Goal: Transaction & Acquisition: Purchase product/service

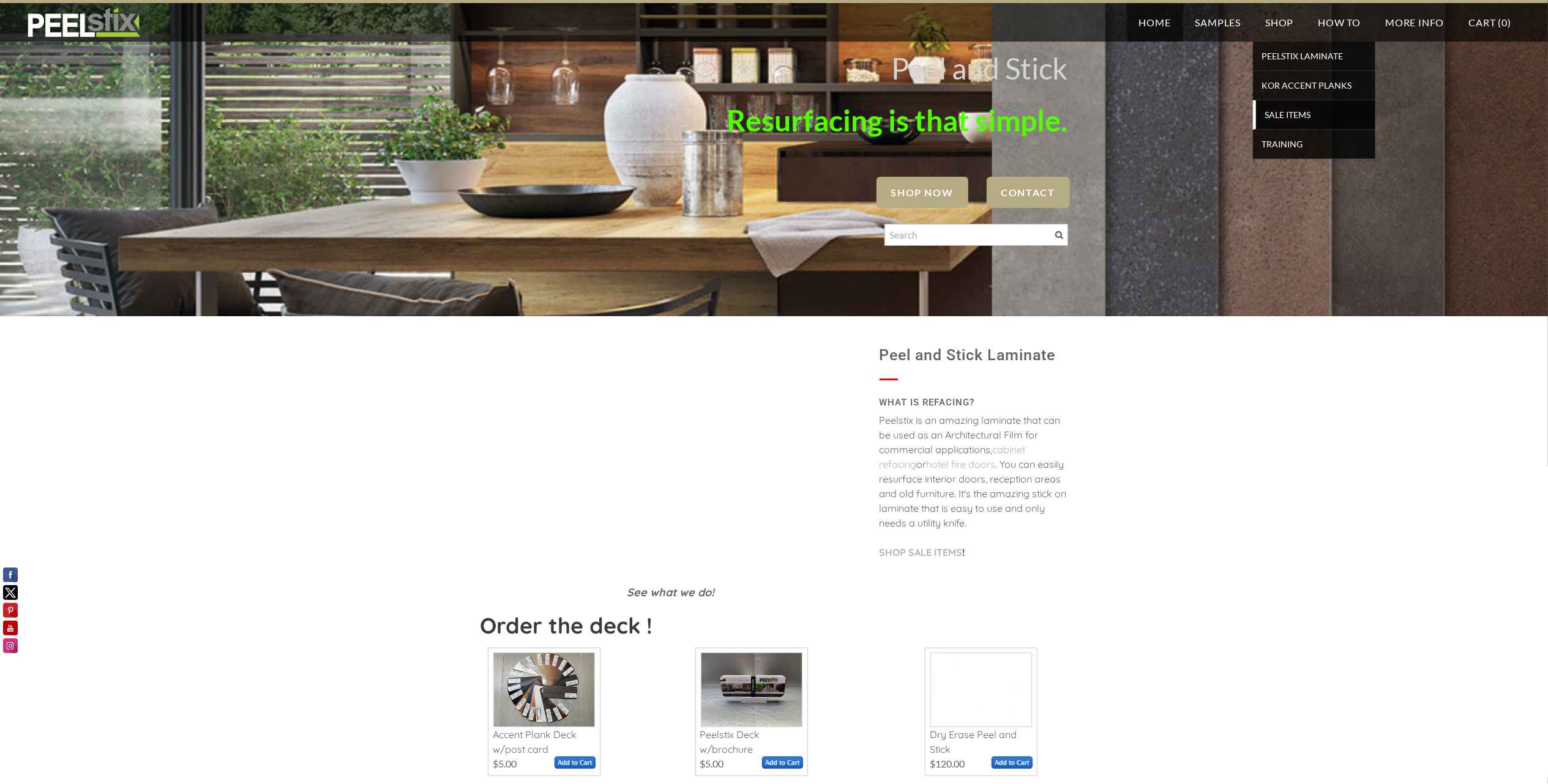
click at [1294, 113] on span "SALE ITEMS" at bounding box center [1315, 114] width 113 height 16
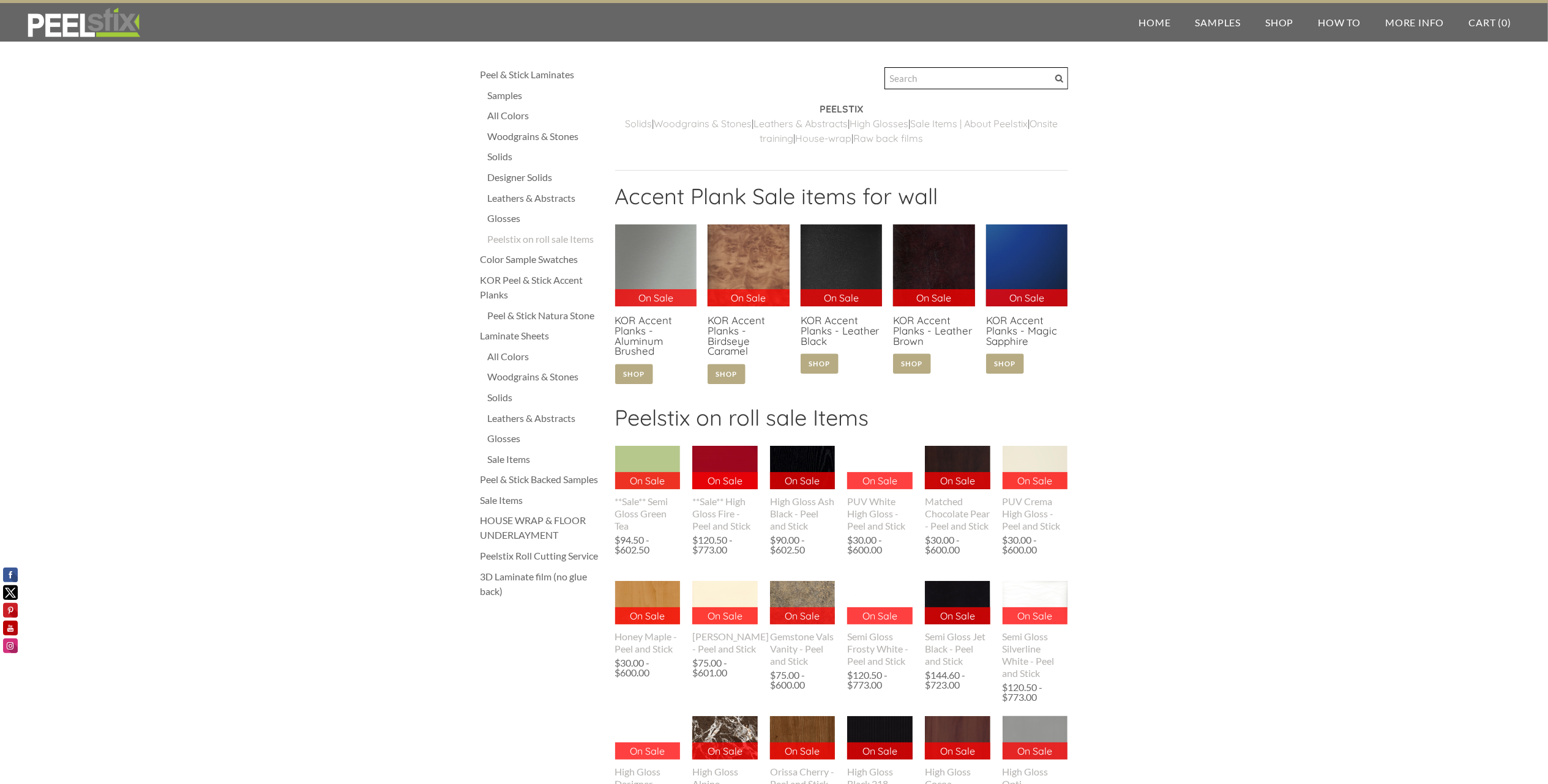
click at [937, 77] on input "Search" at bounding box center [976, 78] width 184 height 22
type input "NATURAL MAPLE"
click at [1059, 77] on span at bounding box center [1059, 78] width 8 height 8
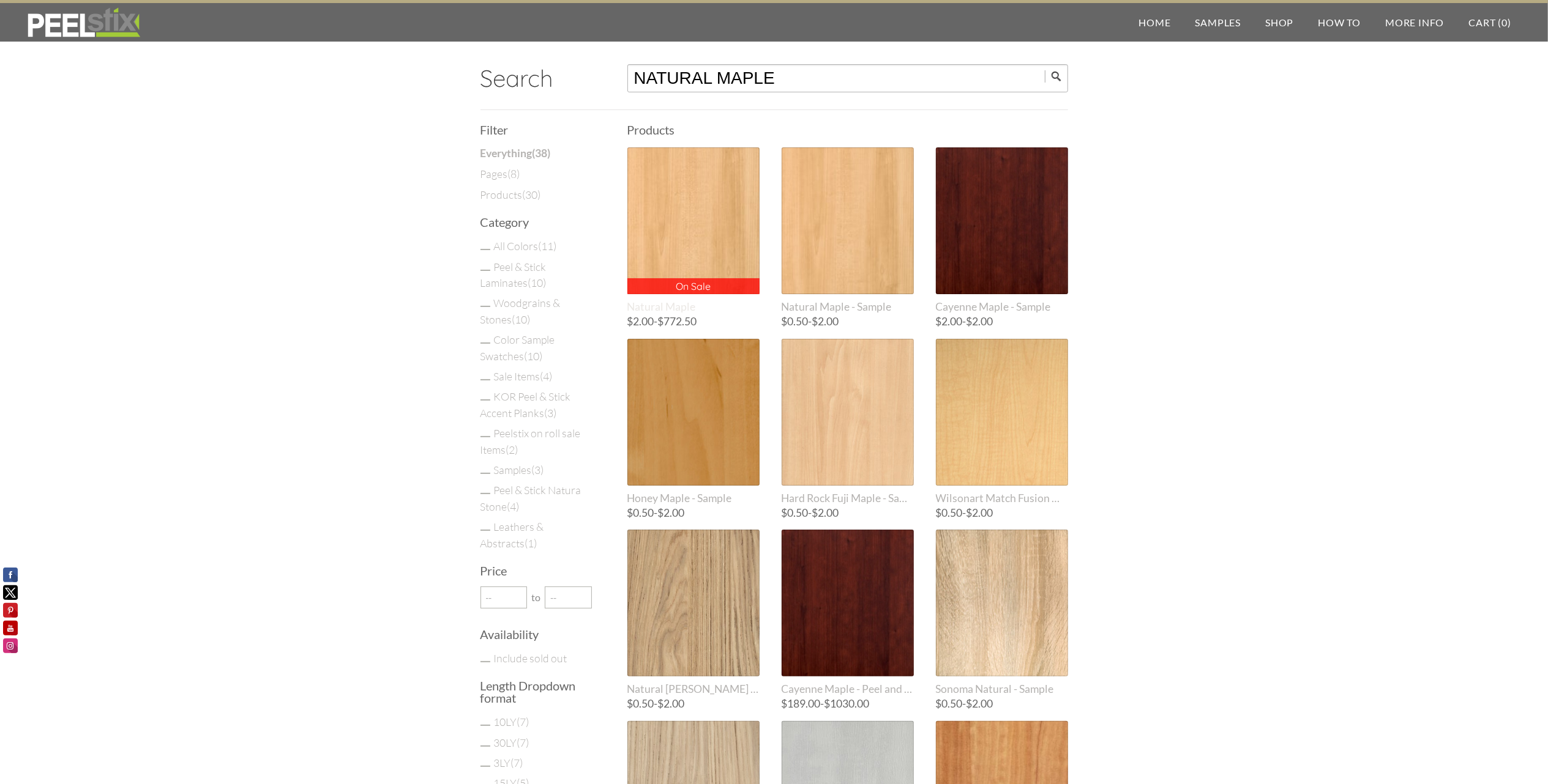
click at [690, 263] on div "On Sale On Sale" at bounding box center [694, 221] width 132 height 147
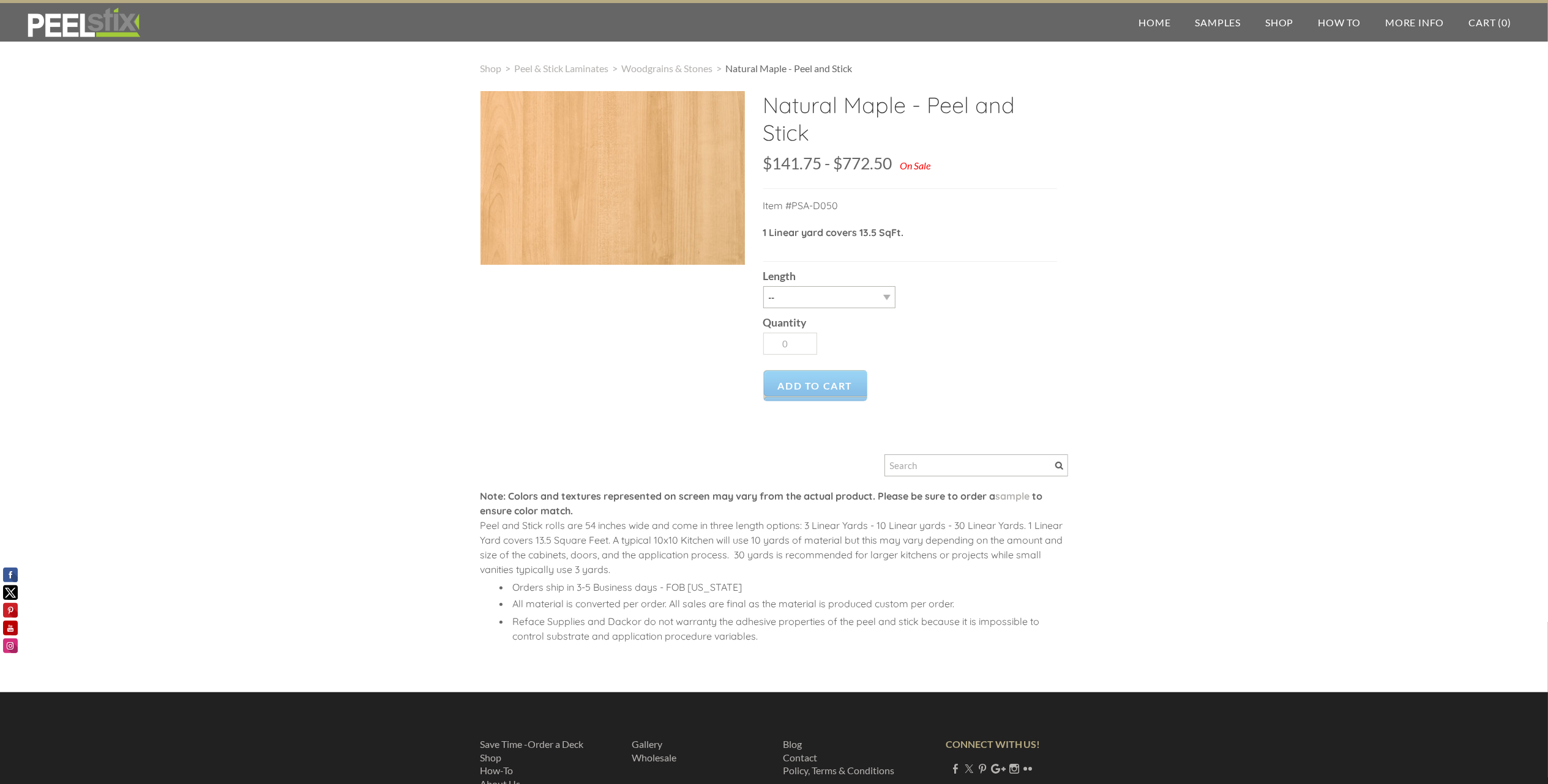
drag, startPoint x: 793, startPoint y: 343, endPoint x: 1083, endPoint y: 289, distance: 295.0
click at [1083, 289] on div "Shop > Peel & Stick Laminates > Woodgrains & Stones > Natural Maple - Peel and …" at bounding box center [774, 364] width 1548 height 656
click at [889, 298] on select "-- 3LY 10LY 15LY 30LY" at bounding box center [830, 298] width 132 height 22
select select "30LY"
click at [764, 287] on select "-- 3LY 10LY 15LY 30LY" at bounding box center [830, 298] width 132 height 22
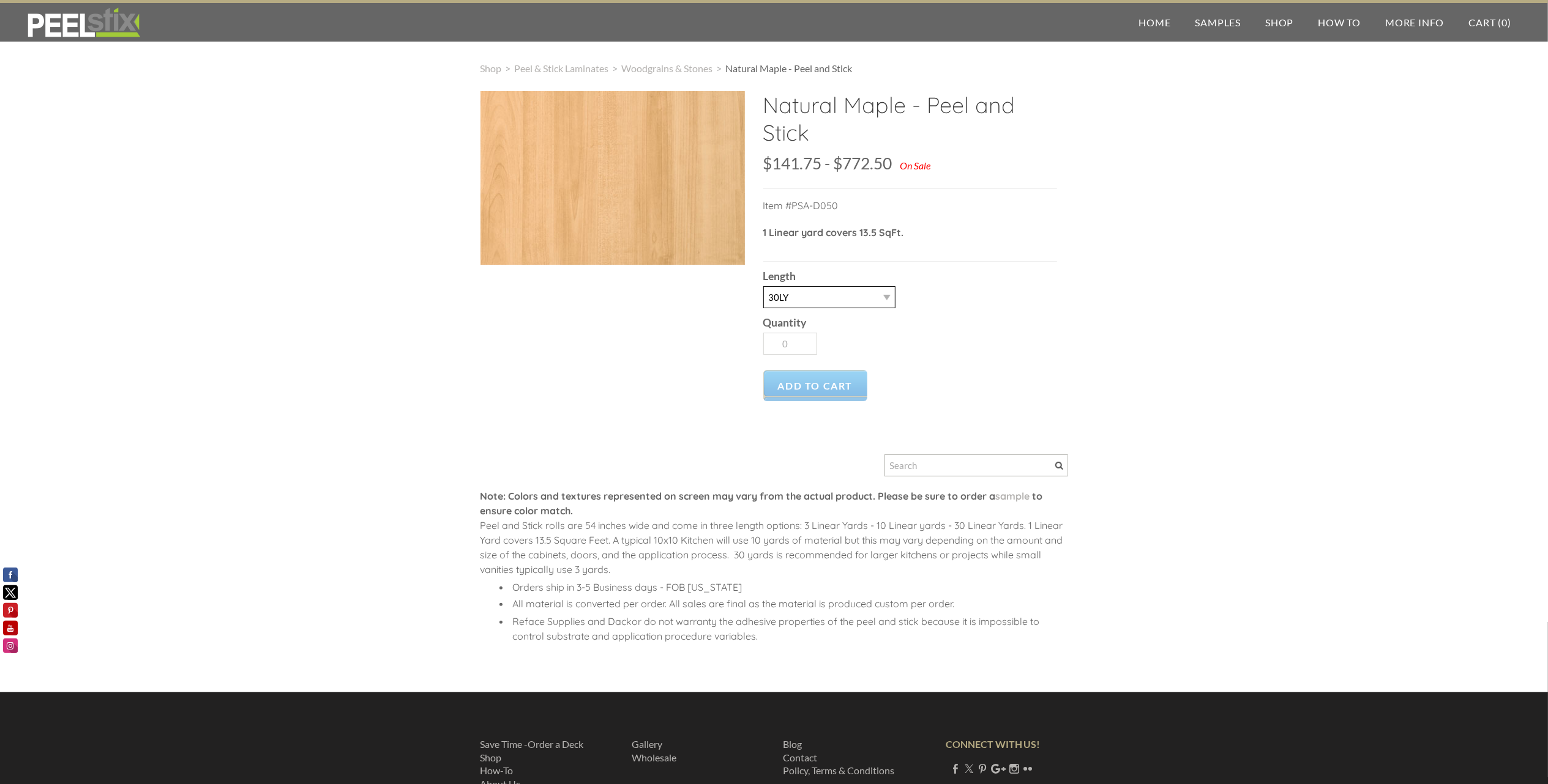
type input "1"
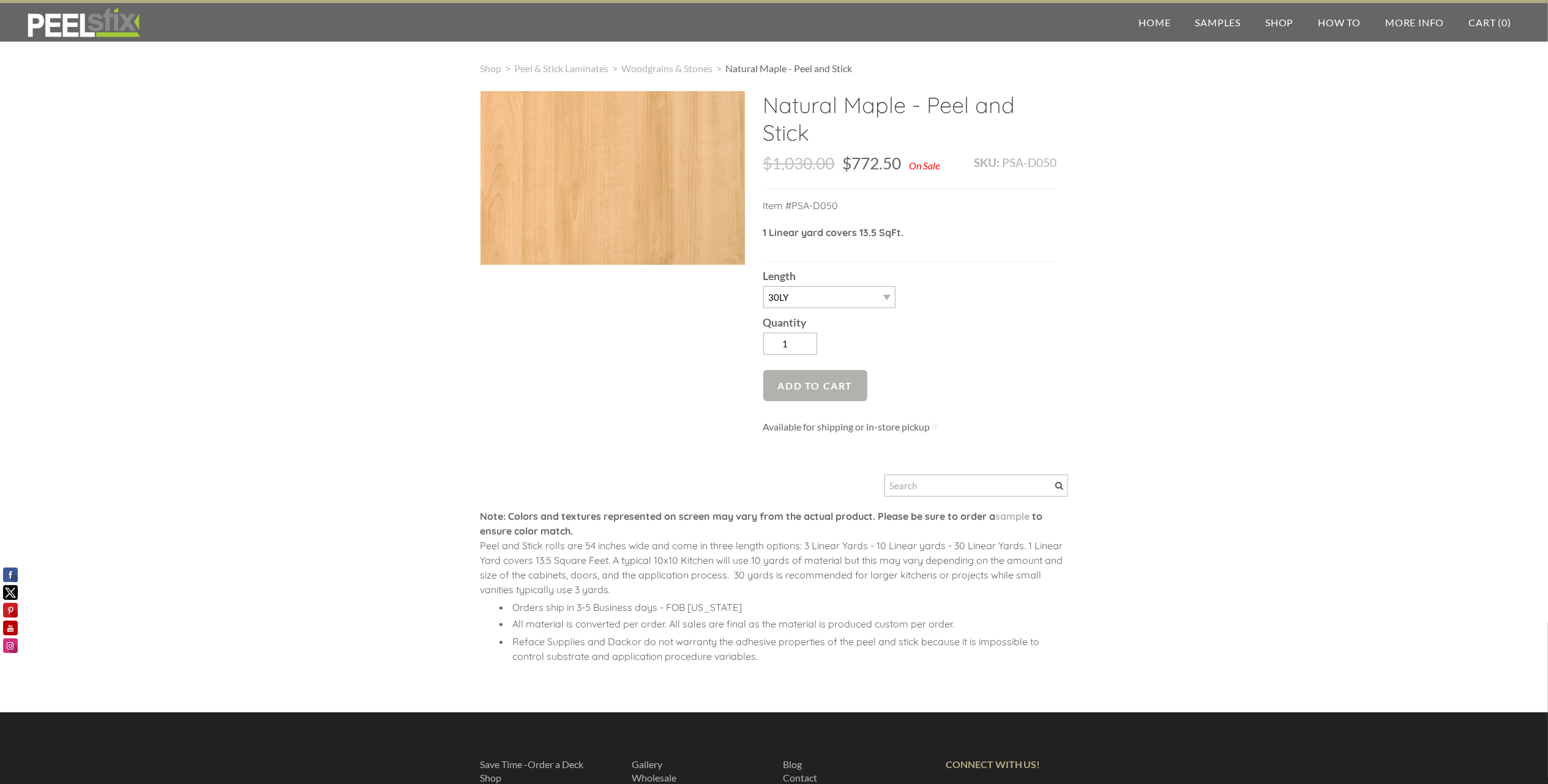
click at [820, 385] on span "Add to Cart" at bounding box center [816, 386] width 105 height 31
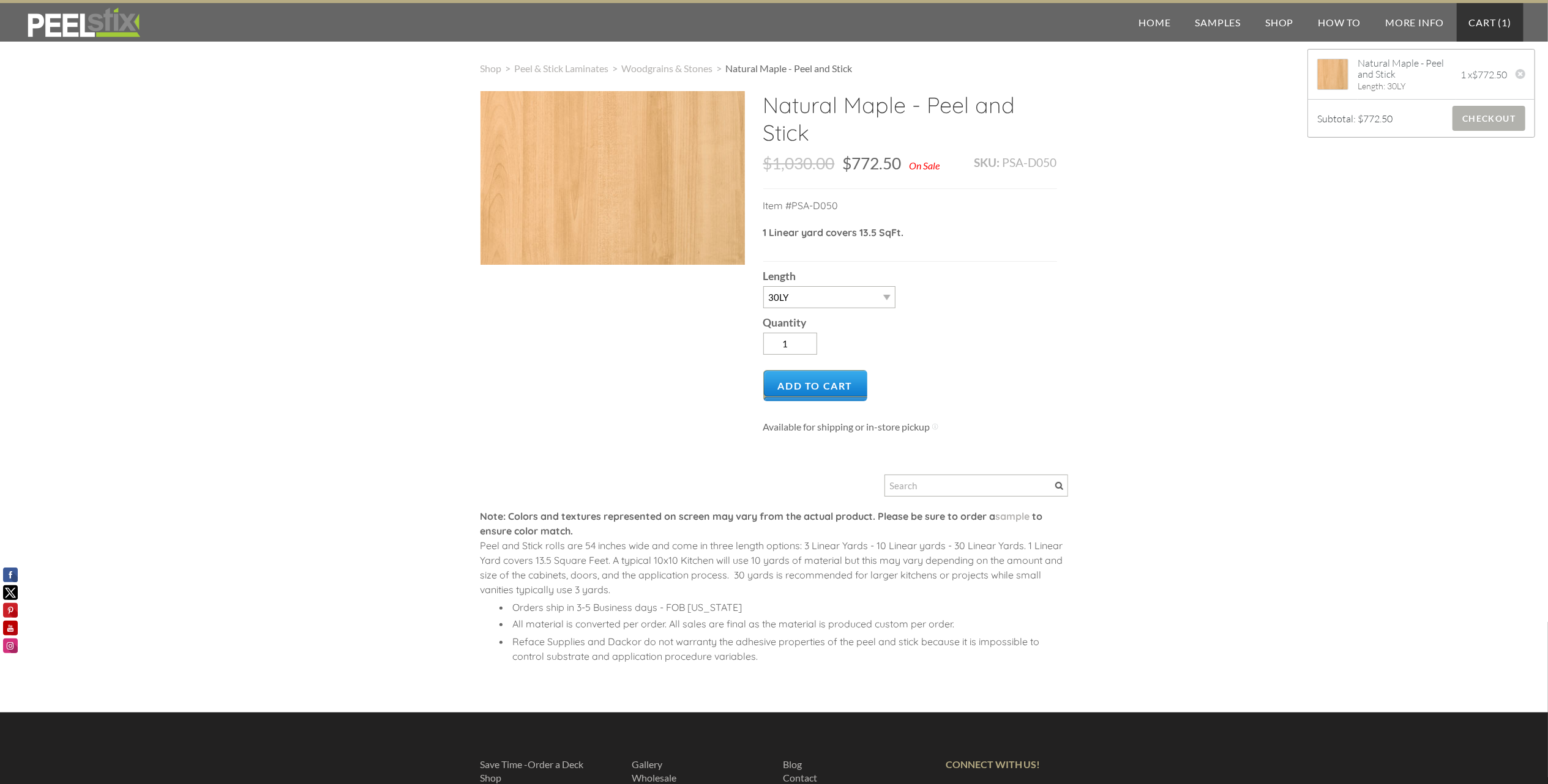
click at [1477, 120] on span "Checkout" at bounding box center [1489, 118] width 73 height 25
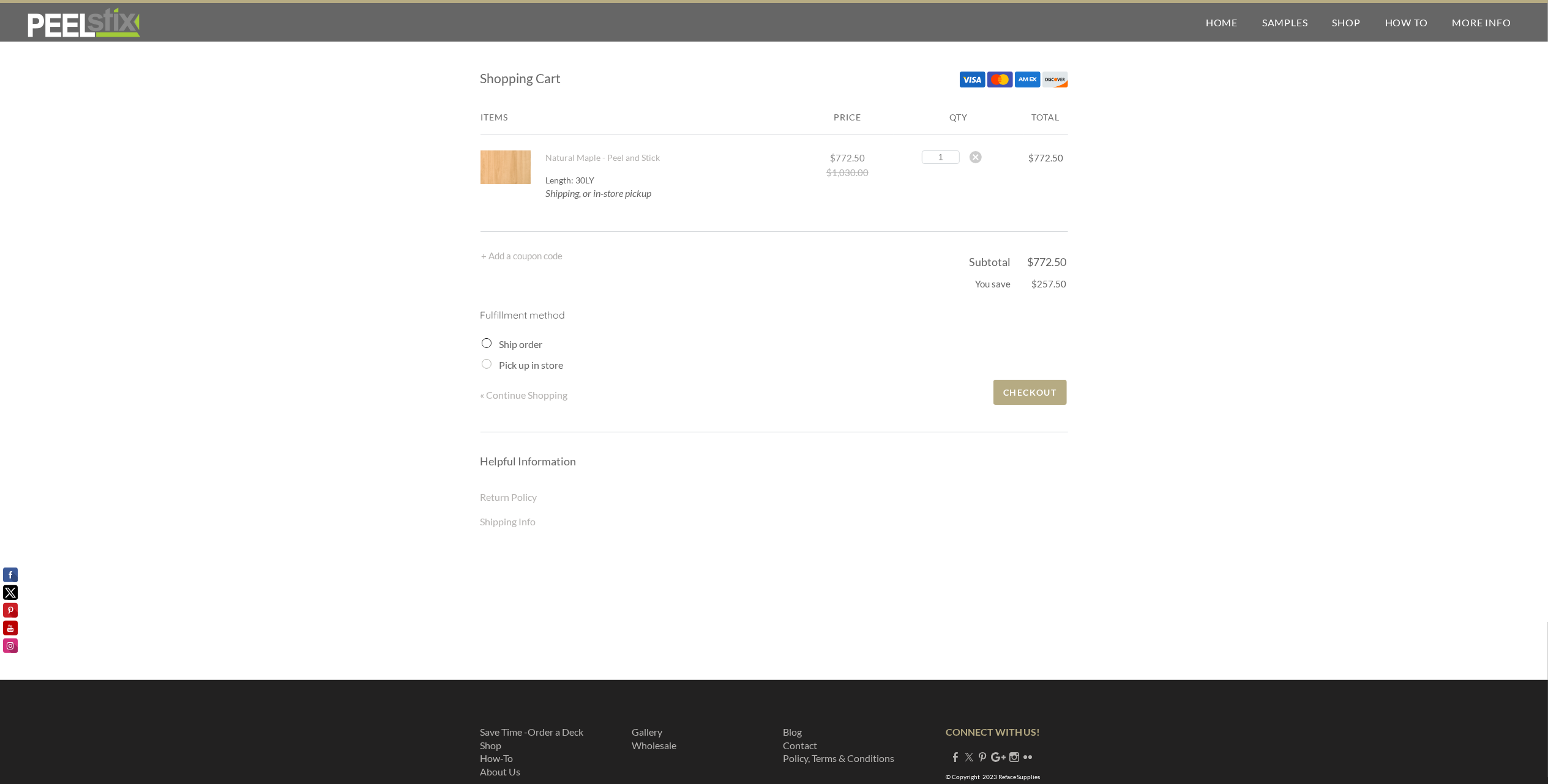
click at [483, 338] on input "Ship order" at bounding box center [486, 343] width 10 height 10
click at [486, 339] on input "Ship order" at bounding box center [486, 343] width 10 height 10
click at [488, 339] on input "Ship order" at bounding box center [486, 343] width 10 height 10
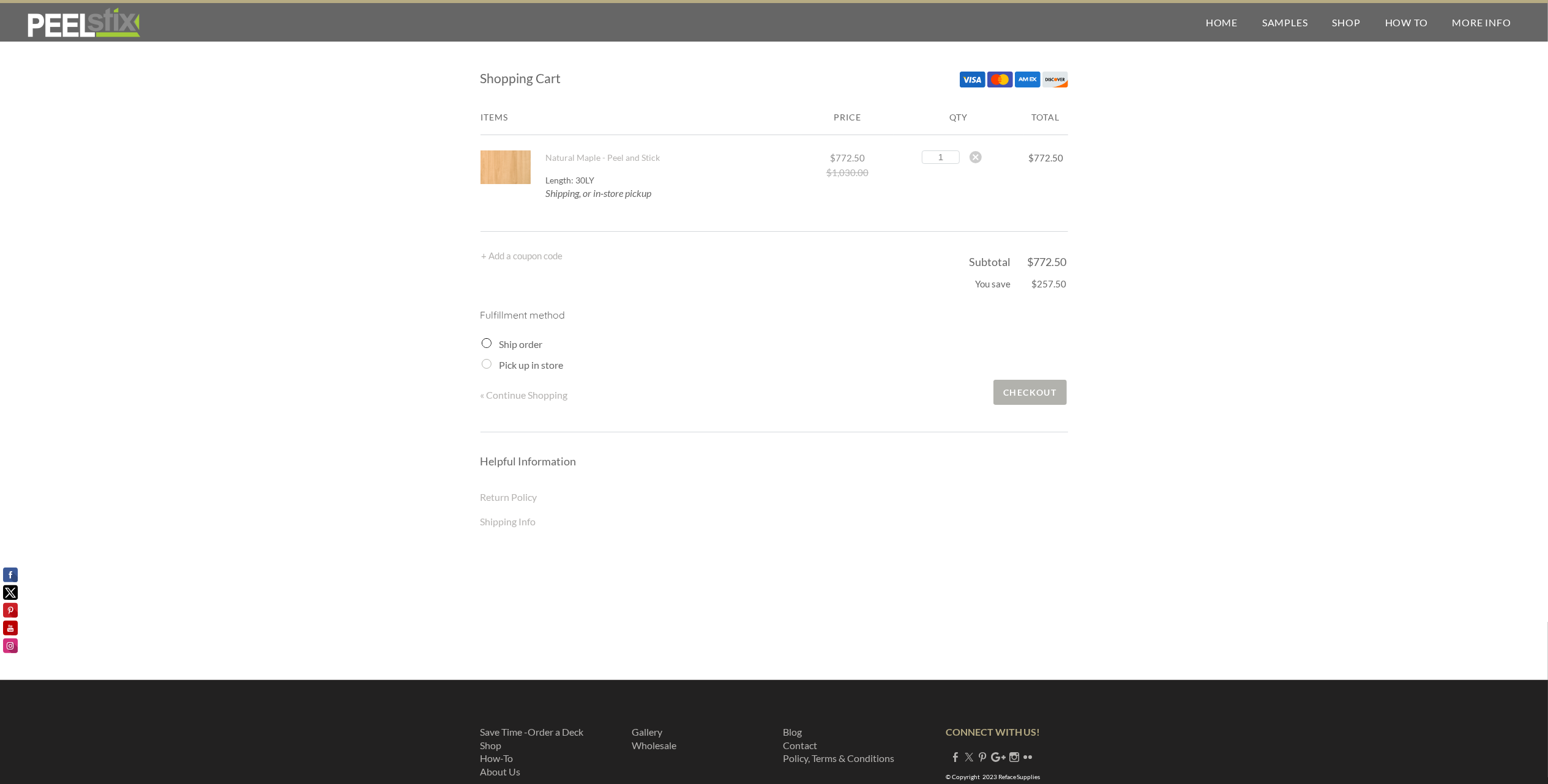
click at [1019, 389] on span "Checkout" at bounding box center [1030, 392] width 73 height 25
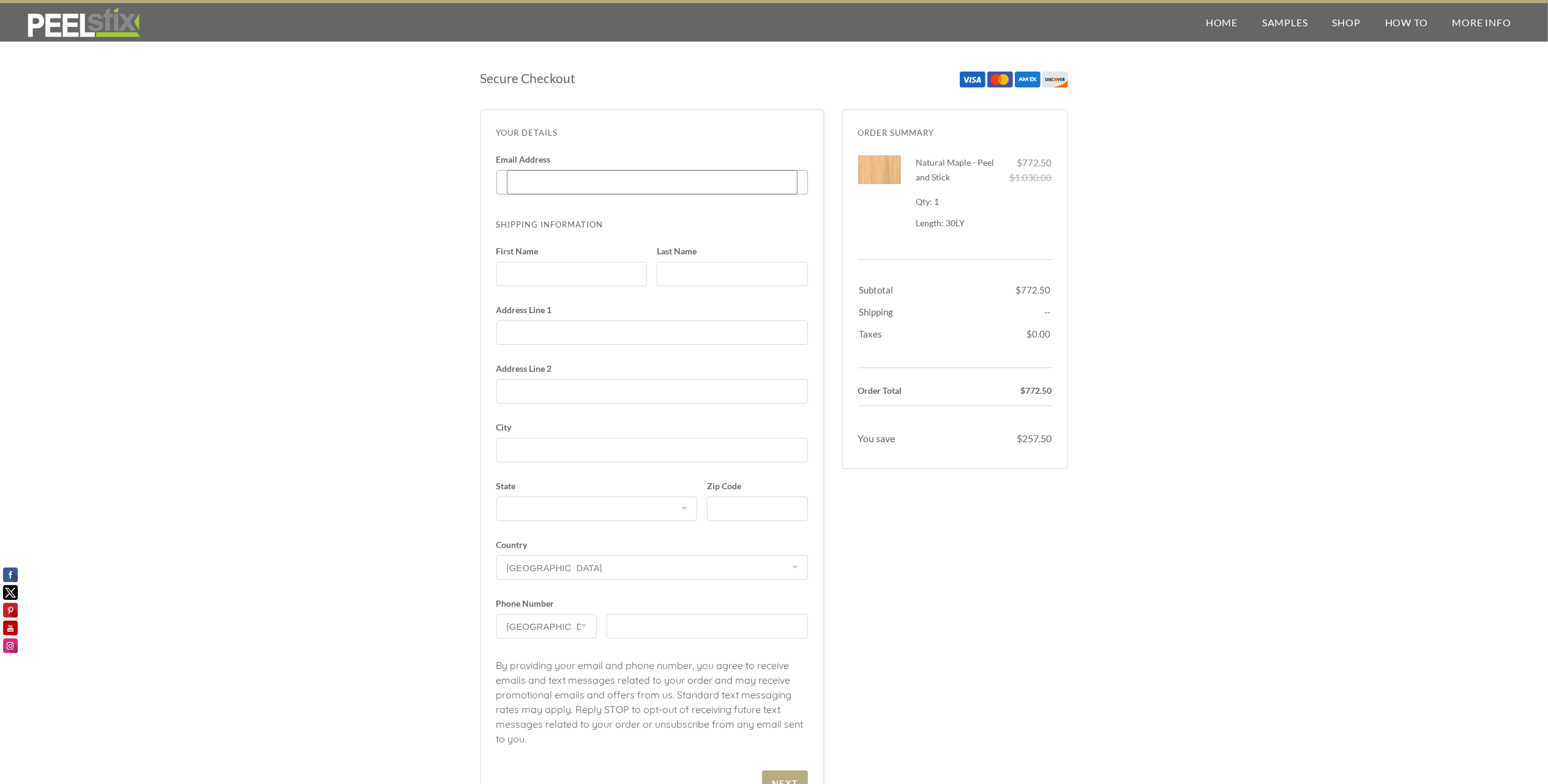
click at [549, 182] on input "Email Address Enter code" at bounding box center [652, 182] width 291 height 24
type input "[PERSON_NAME][EMAIL_ADDRESS][PERSON_NAME][DOMAIN_NAME]"
click at [559, 268] on input "First Name" at bounding box center [572, 274] width 151 height 24
type input "a"
type input "Albert"
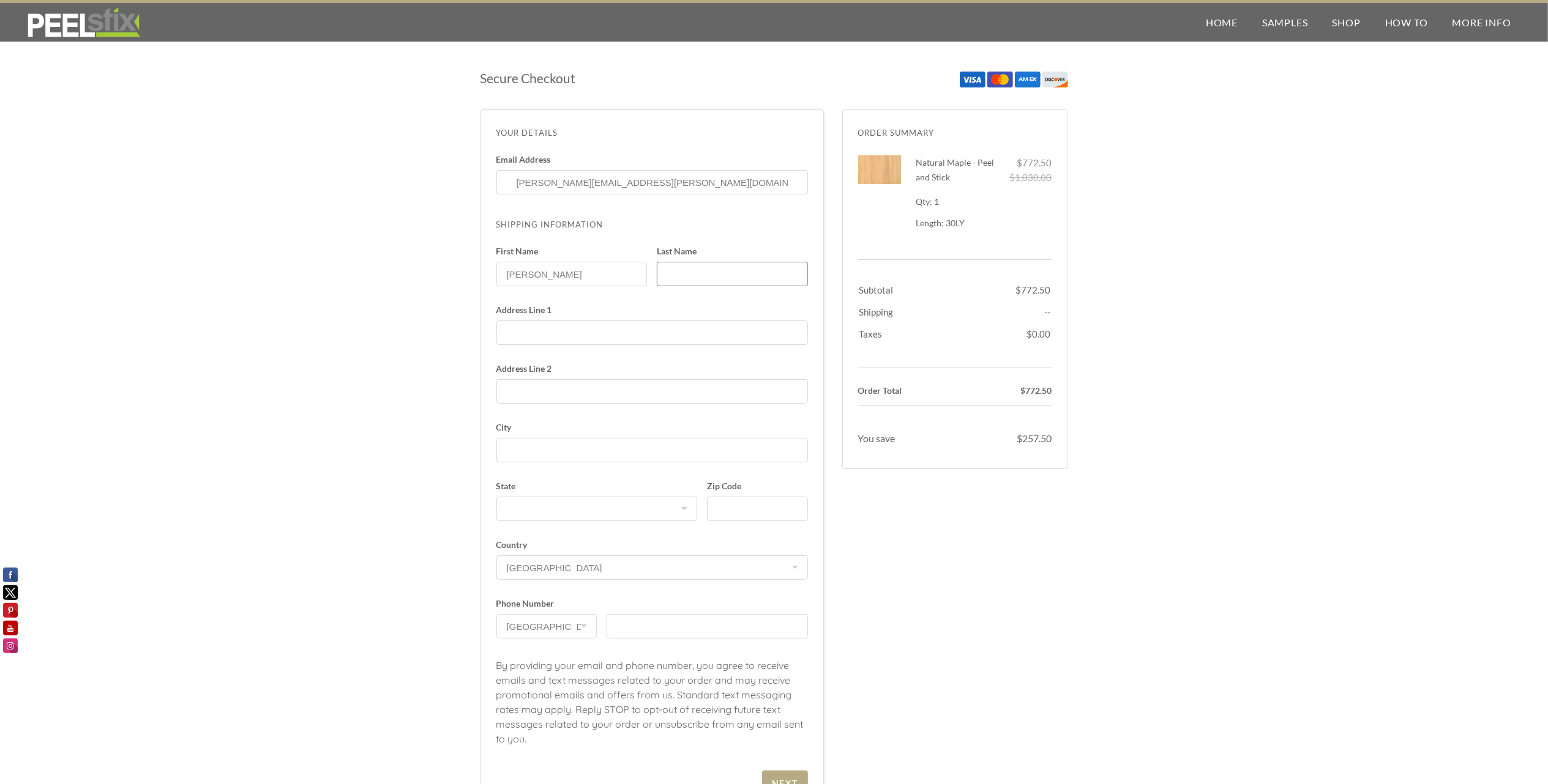
click at [686, 275] on input "Last Name" at bounding box center [732, 274] width 151 height 24
type input "Perez"
click at [579, 340] on input "Address Line 1" at bounding box center [652, 332] width 312 height 24
click at [617, 336] on input "4300 The Woods Dr. ATTN Maintenance Dept." at bounding box center [652, 332] width 312 height 24
type input "[STREET_ADDRESS][PERSON_NAME] ATTN: Maintenance Dept."
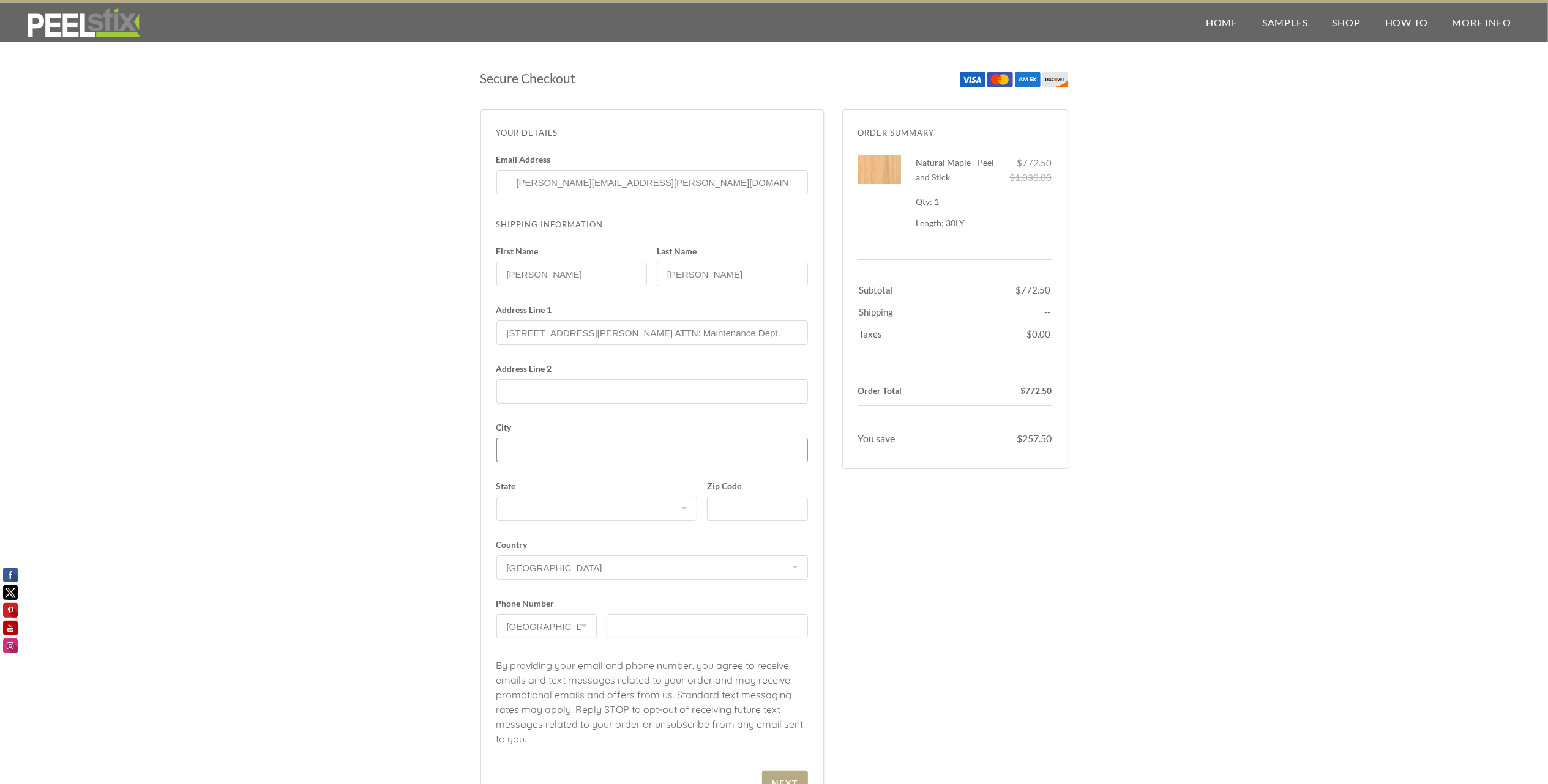
click at [534, 448] on input "City" at bounding box center [652, 450] width 312 height 24
type input "San Jose"
click at [523, 501] on select "Alabama Alaska American Samoa Arizona Arkansas California Colorado Connecticut …" at bounding box center [597, 509] width 201 height 24
select select "CA"
click at [496, 497] on select "Alabama Alaska American Samoa Arizona Arkansas California Colorado Connecticut …" at bounding box center [597, 509] width 201 height 24
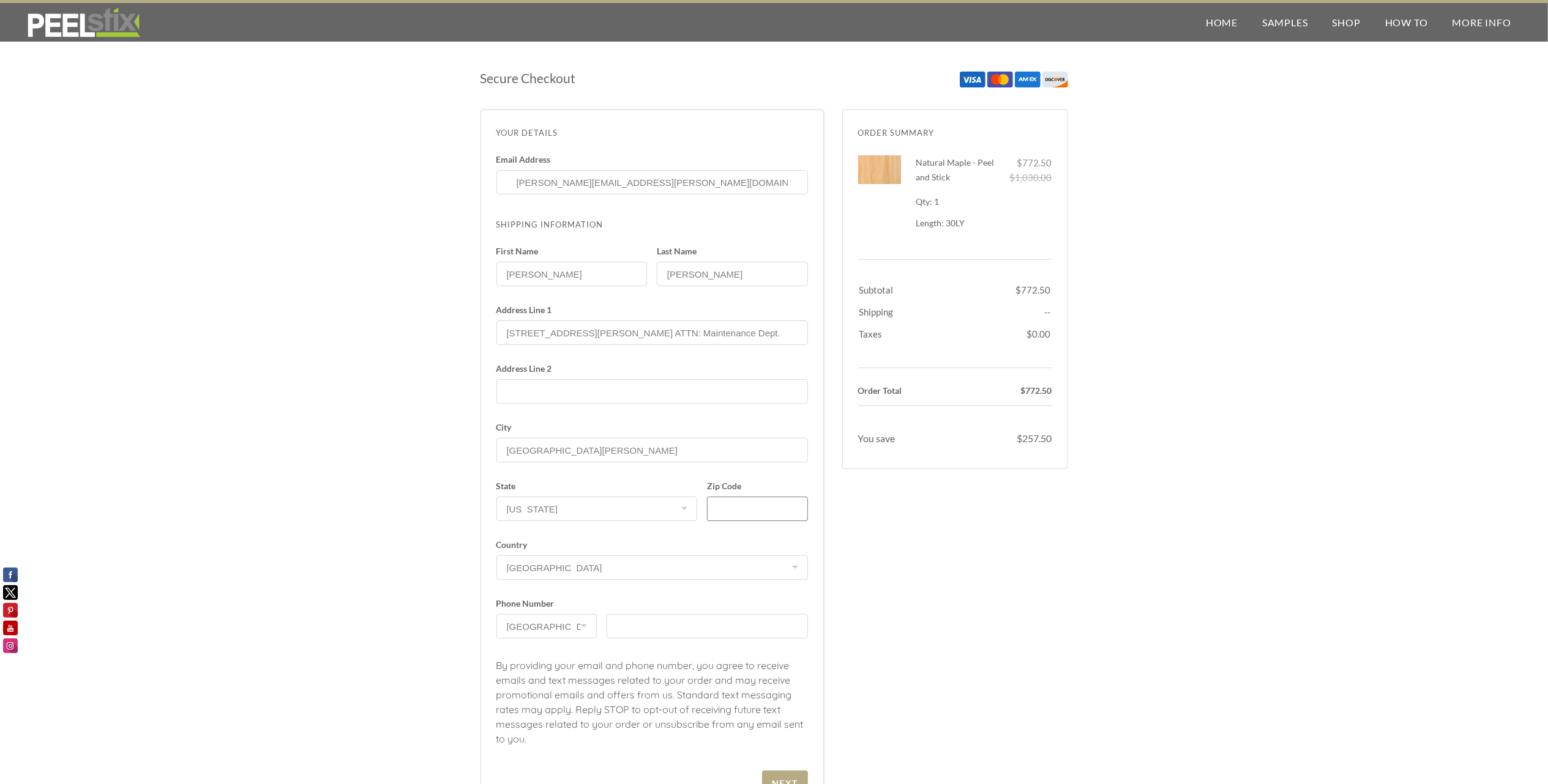
click at [771, 509] on input "Zip Code" at bounding box center [757, 509] width 101 height 24
type input "95136"
click at [607, 560] on select "United States Canada Japan Australia United Kingdom Ireland France Spain Åland …" at bounding box center [652, 567] width 312 height 24
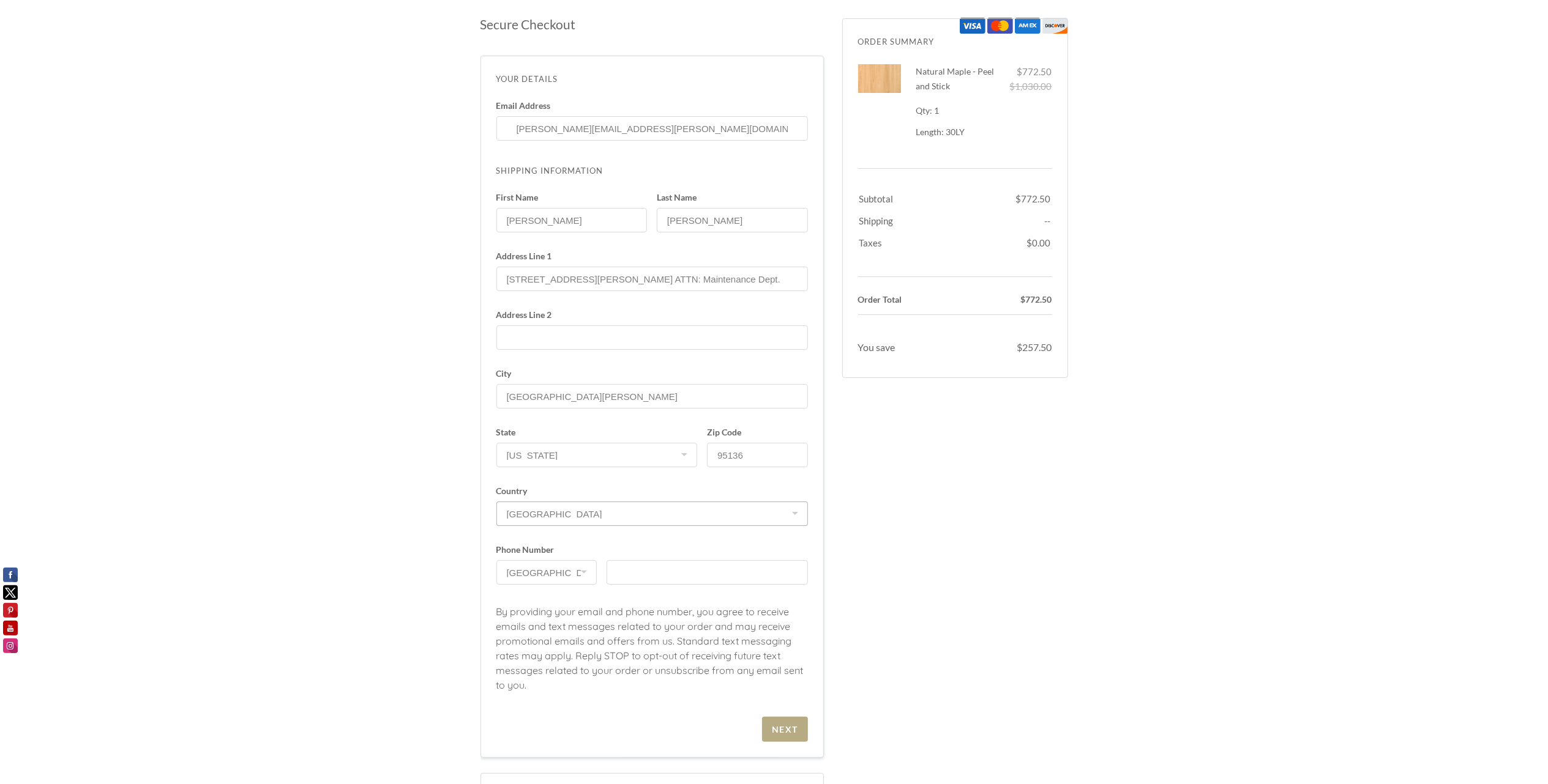
scroll to position [163, 0]
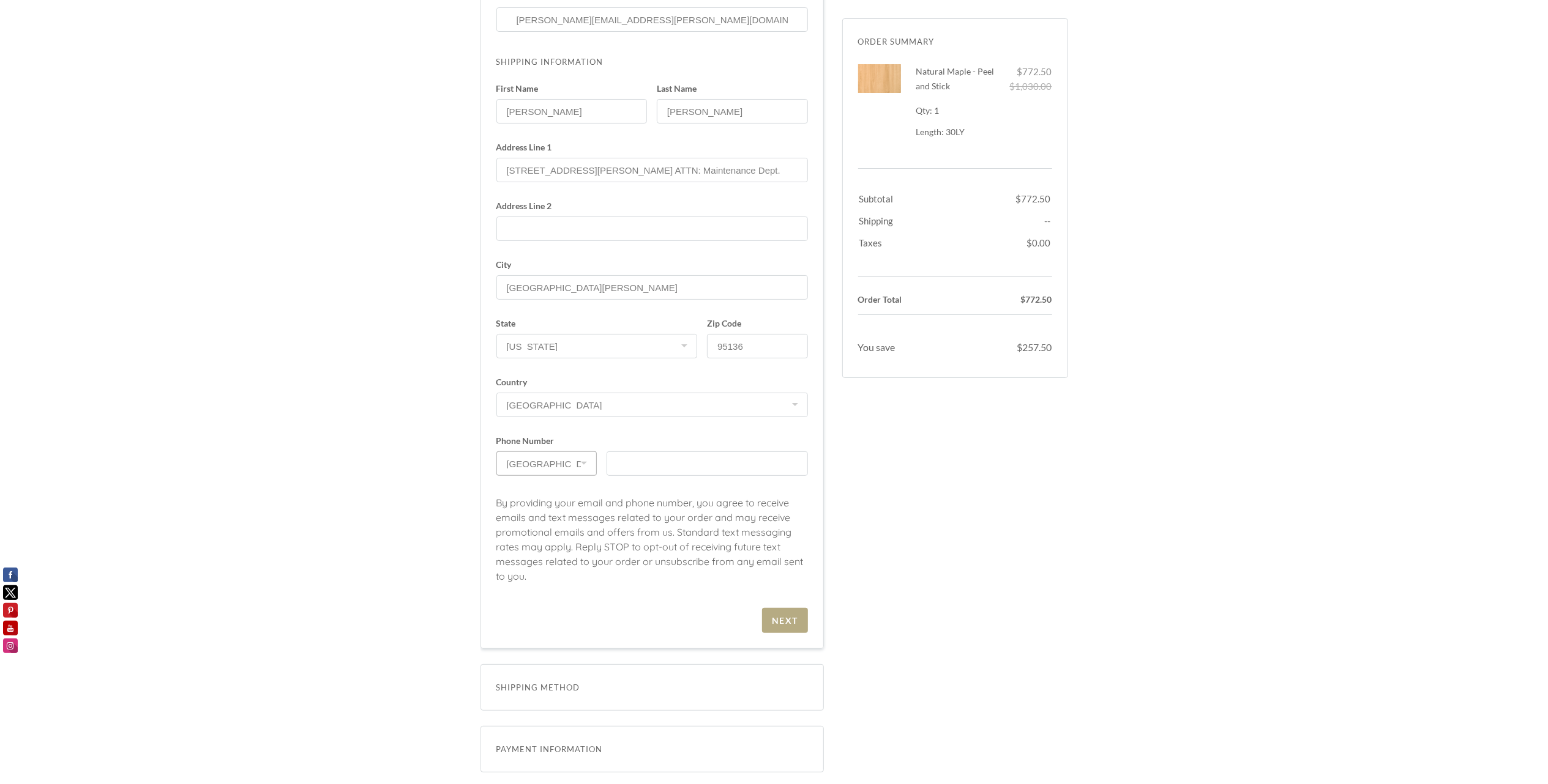
click at [554, 461] on select "United States +1 Canada +1 United Kingdom +44 Australia +61 Albania +355 Algeri…" at bounding box center [547, 463] width 101 height 24
click at [628, 463] on input "text" at bounding box center [707, 463] width 201 height 24
type input "14085100796"
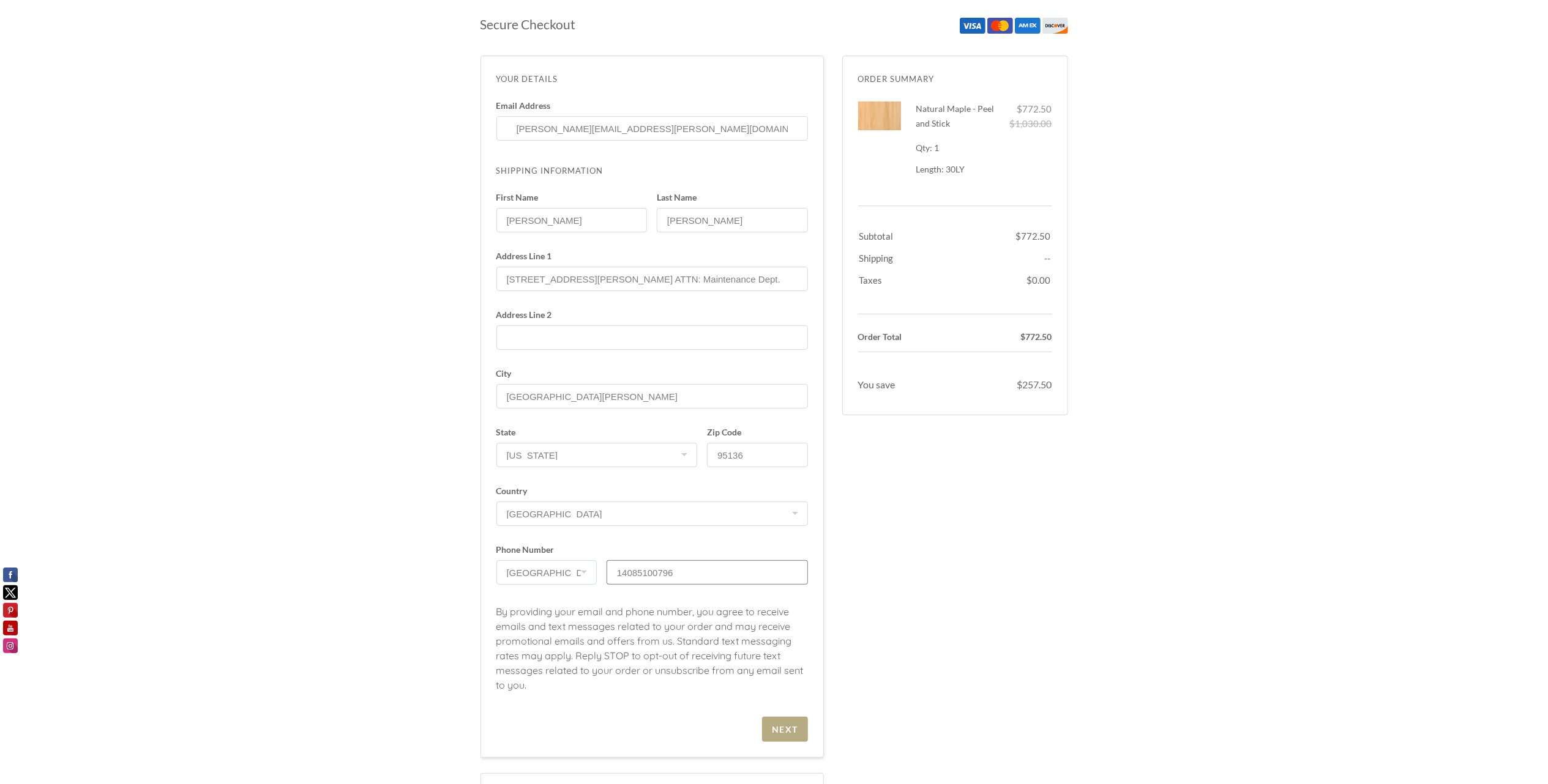
scroll to position [82, 0]
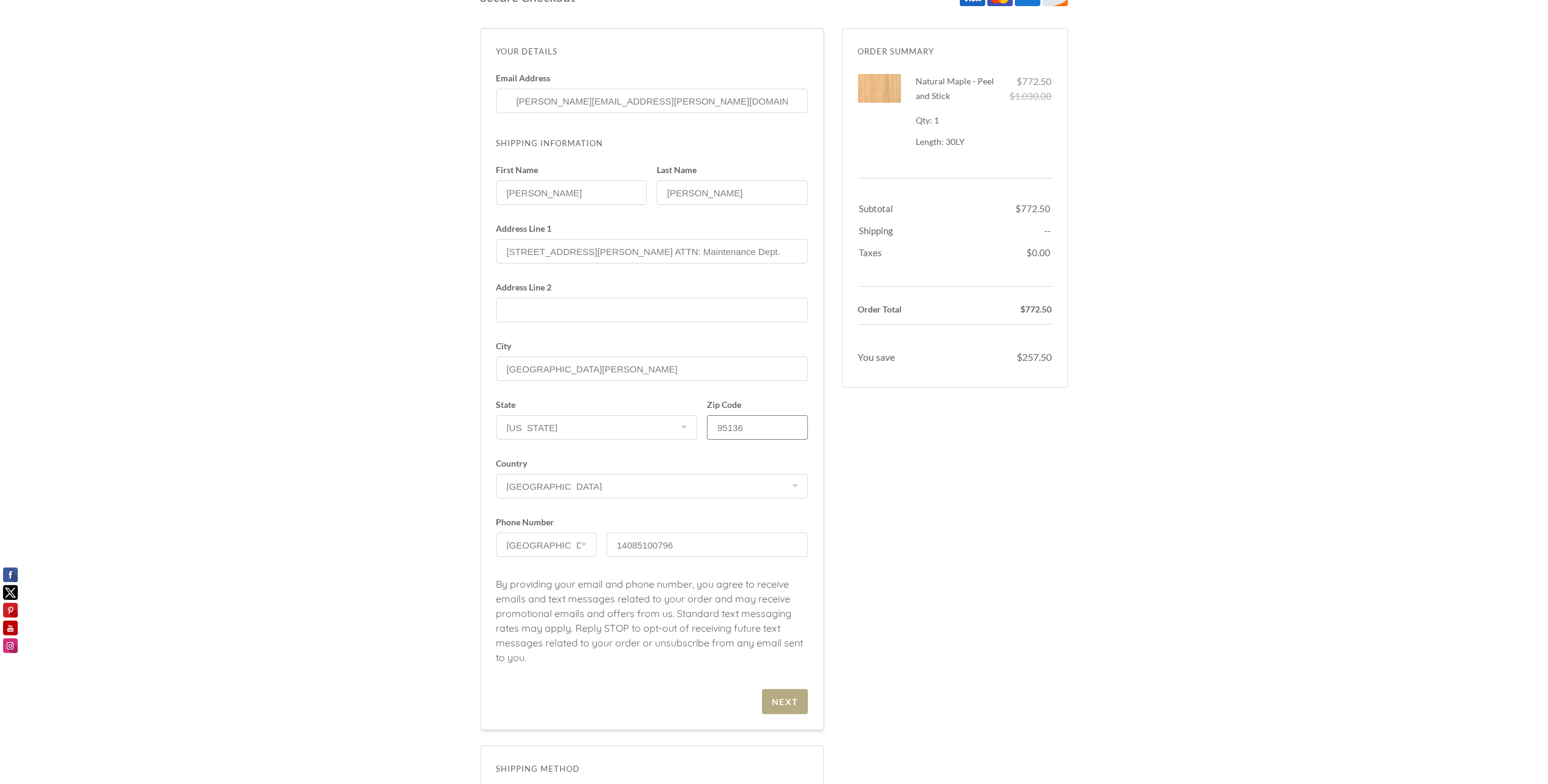
click at [734, 430] on input "95136" at bounding box center [757, 427] width 101 height 24
type input "95136"
click at [784, 705] on div "Next" at bounding box center [785, 702] width 26 height 10
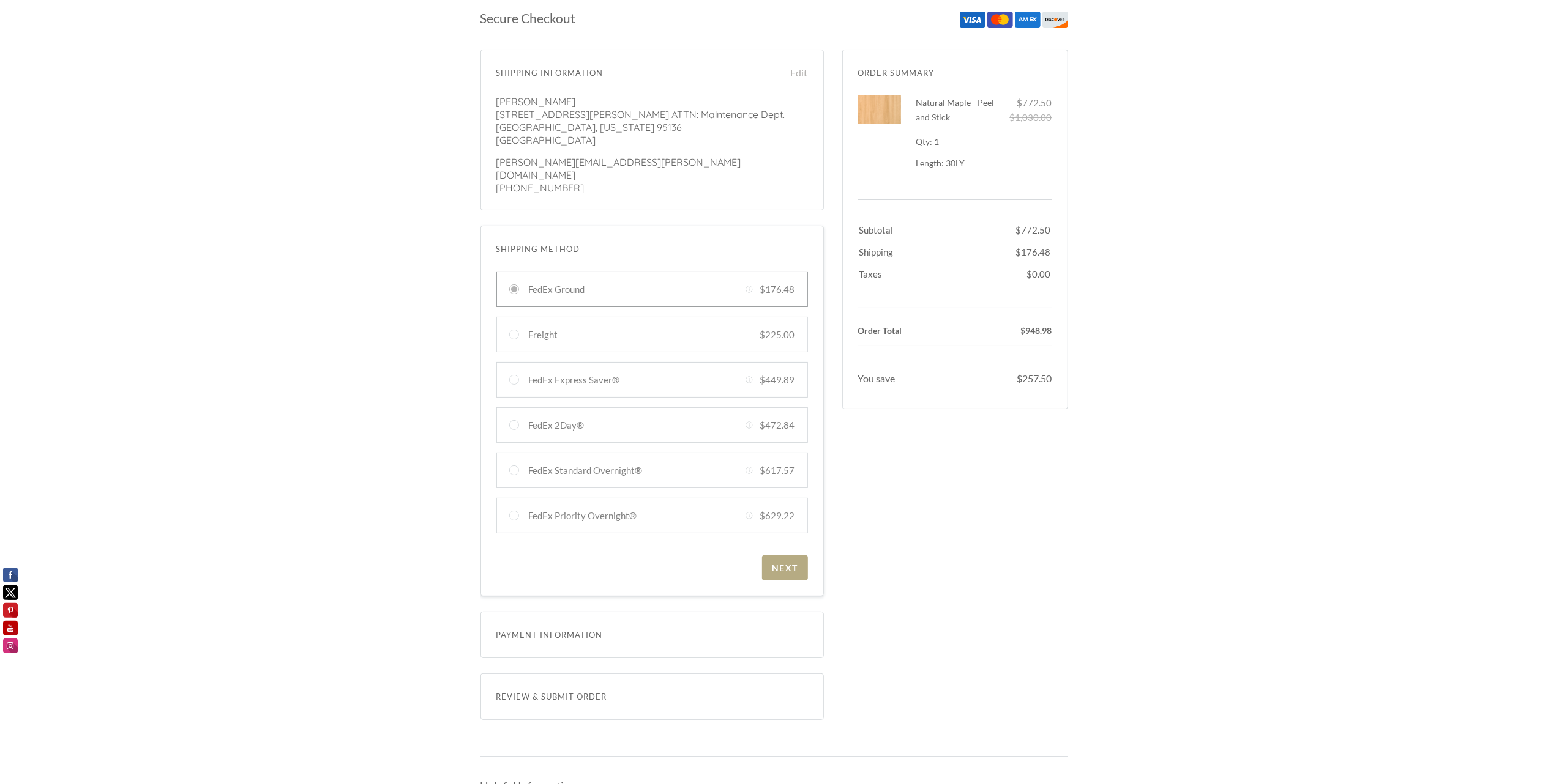
scroll to position [59, 0]
click at [779, 564] on div "Next" at bounding box center [785, 569] width 26 height 10
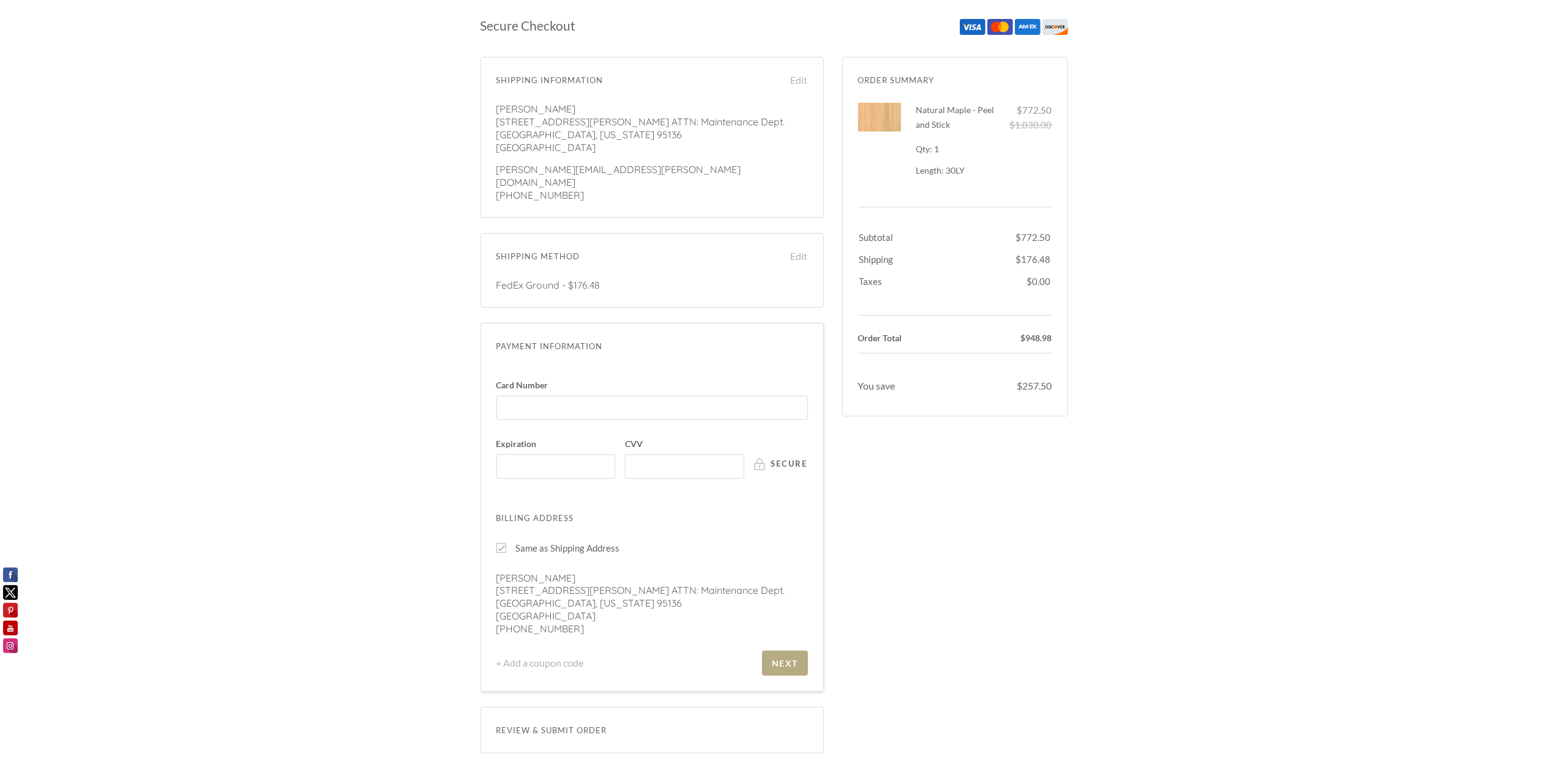
scroll to position [82, 0]
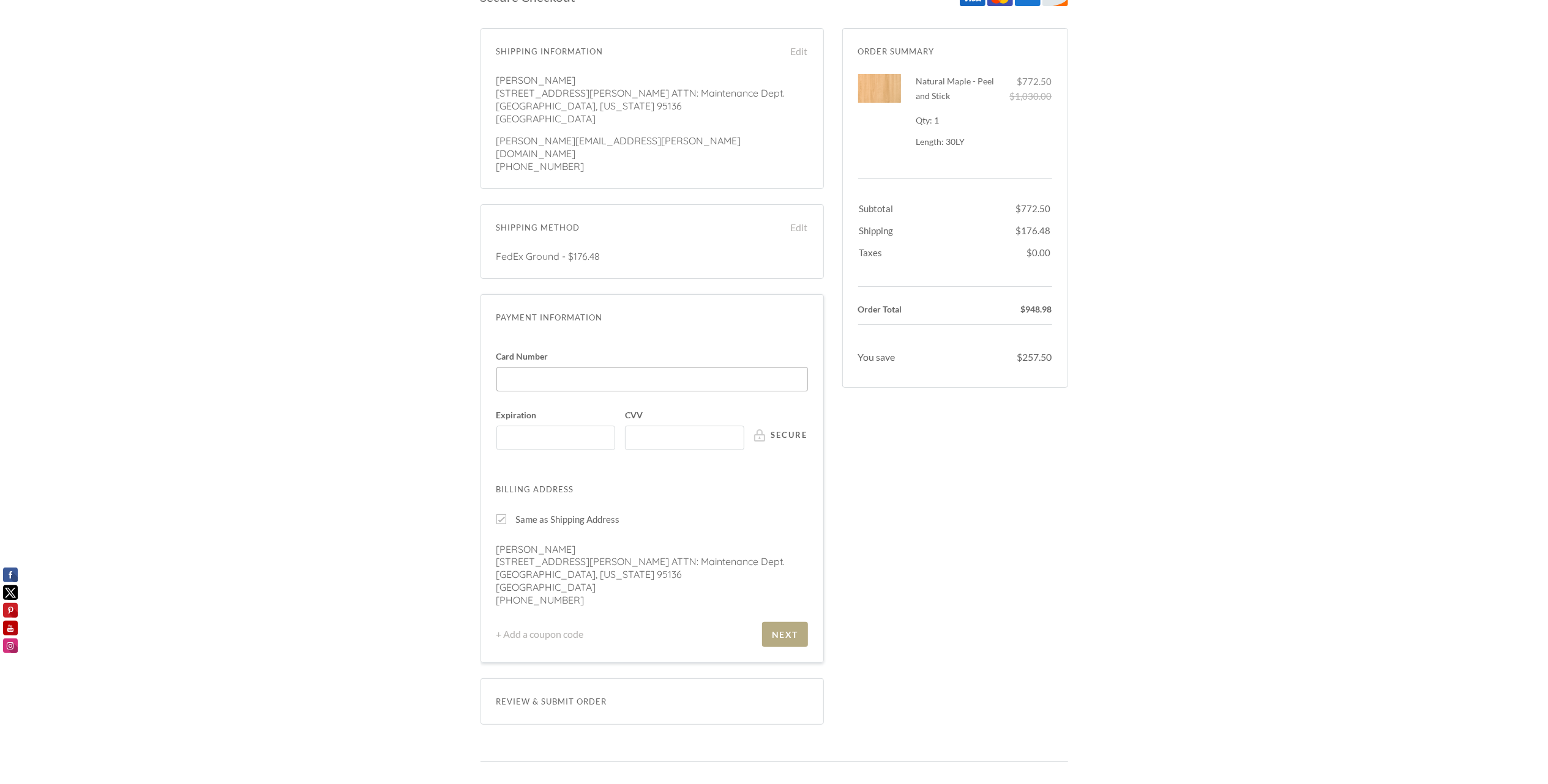
click at [526, 367] on div at bounding box center [652, 379] width 312 height 24
click at [526, 373] on input "Card Number" at bounding box center [655, 373] width 304 height 1
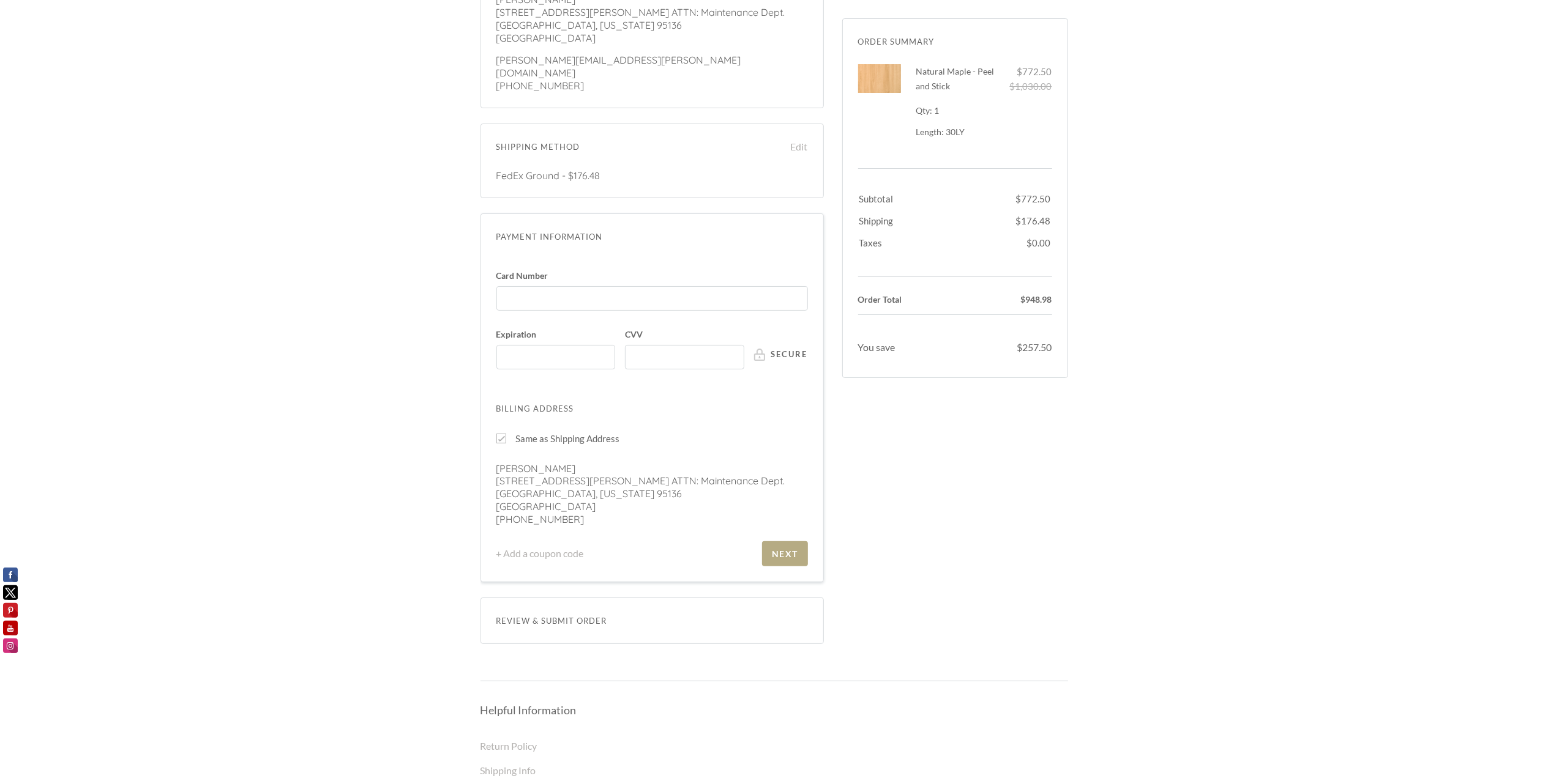
scroll to position [163, 0]
click at [498, 433] on div at bounding box center [501, 437] width 10 height 10
click at [498, 433] on input "Same as Shipping Address" at bounding box center [501, 437] width 10 height 10
checkbox input "false"
click at [543, 473] on input "First Name" at bounding box center [572, 485] width 151 height 24
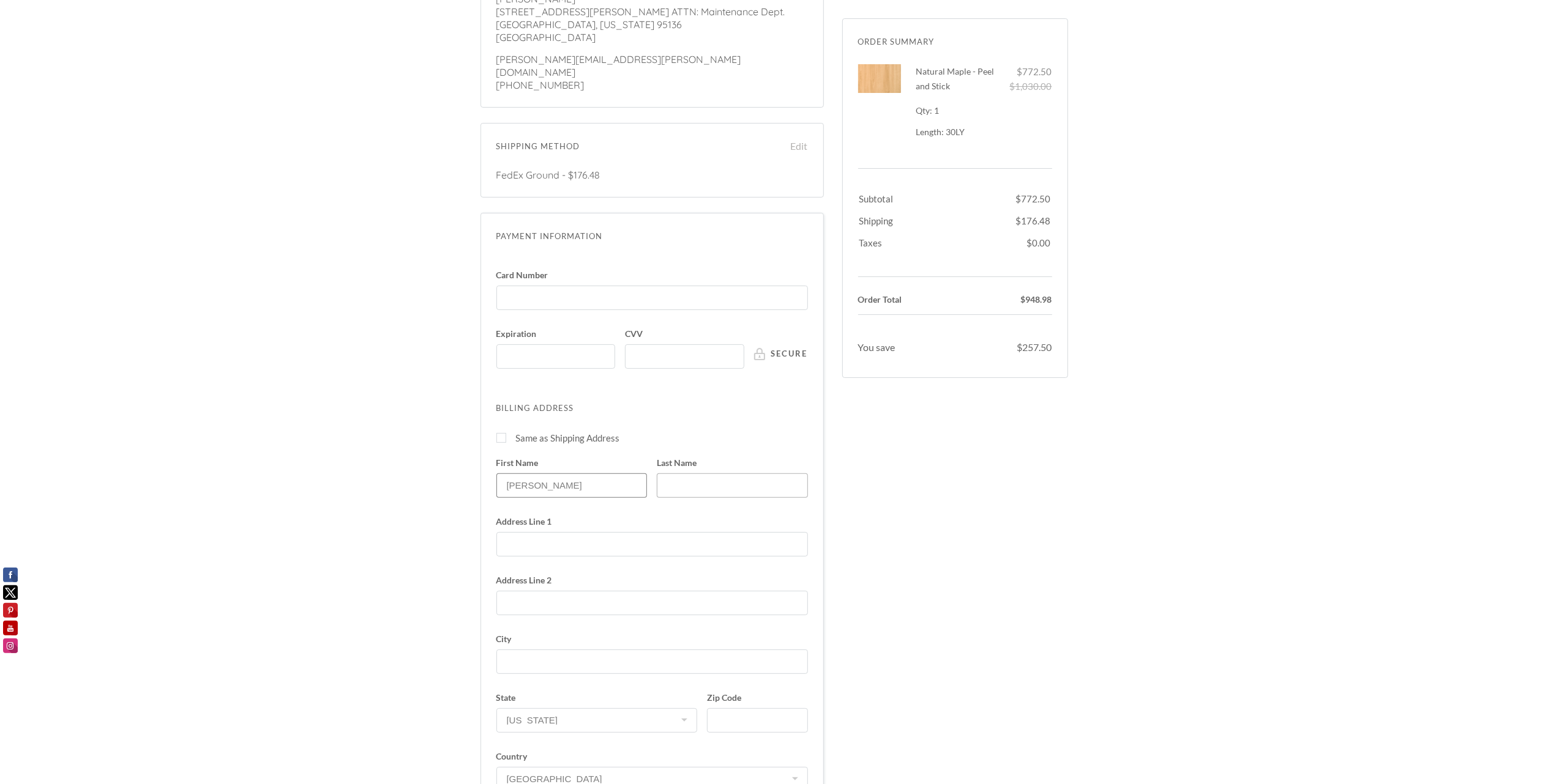
type input "Albert"
click at [669, 473] on input "Last Name" at bounding box center [732, 485] width 151 height 24
type input "Perez"
click at [564, 532] on input "Address Line 1" at bounding box center [652, 544] width 312 height 24
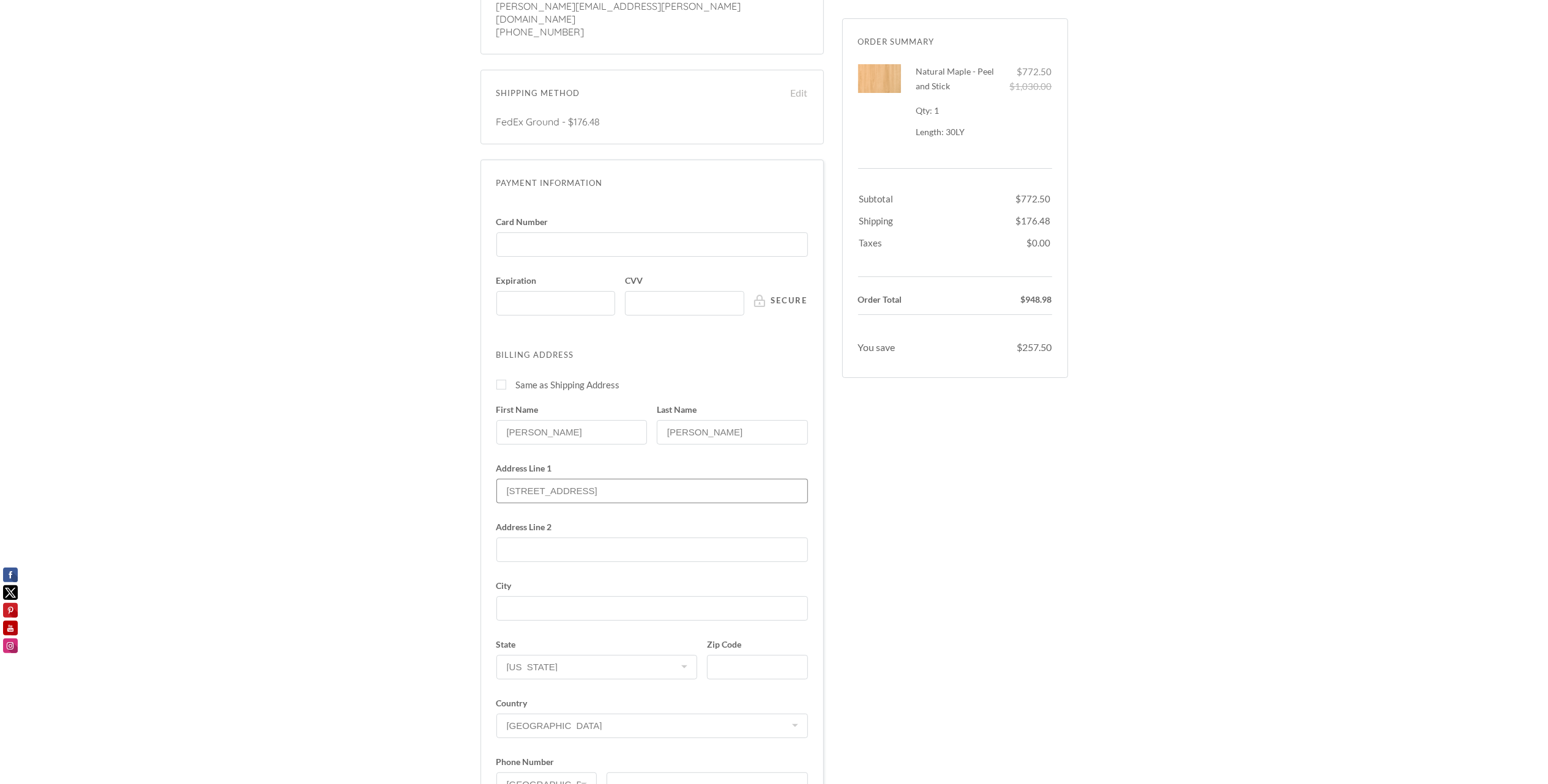
scroll to position [245, 0]
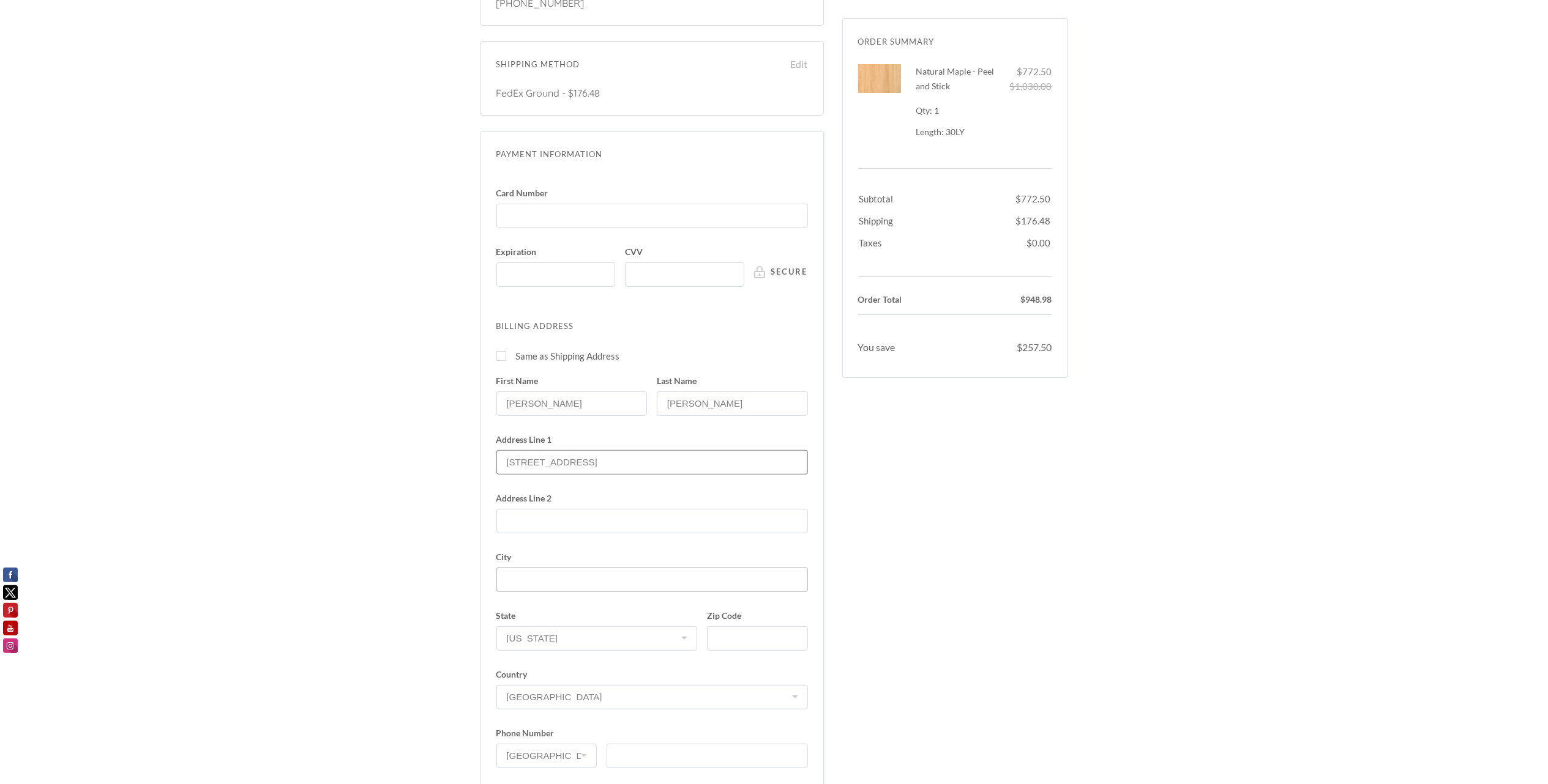
type input "5185 Cherry Ave suite #10"
click at [547, 568] on input "City" at bounding box center [652, 580] width 312 height 24
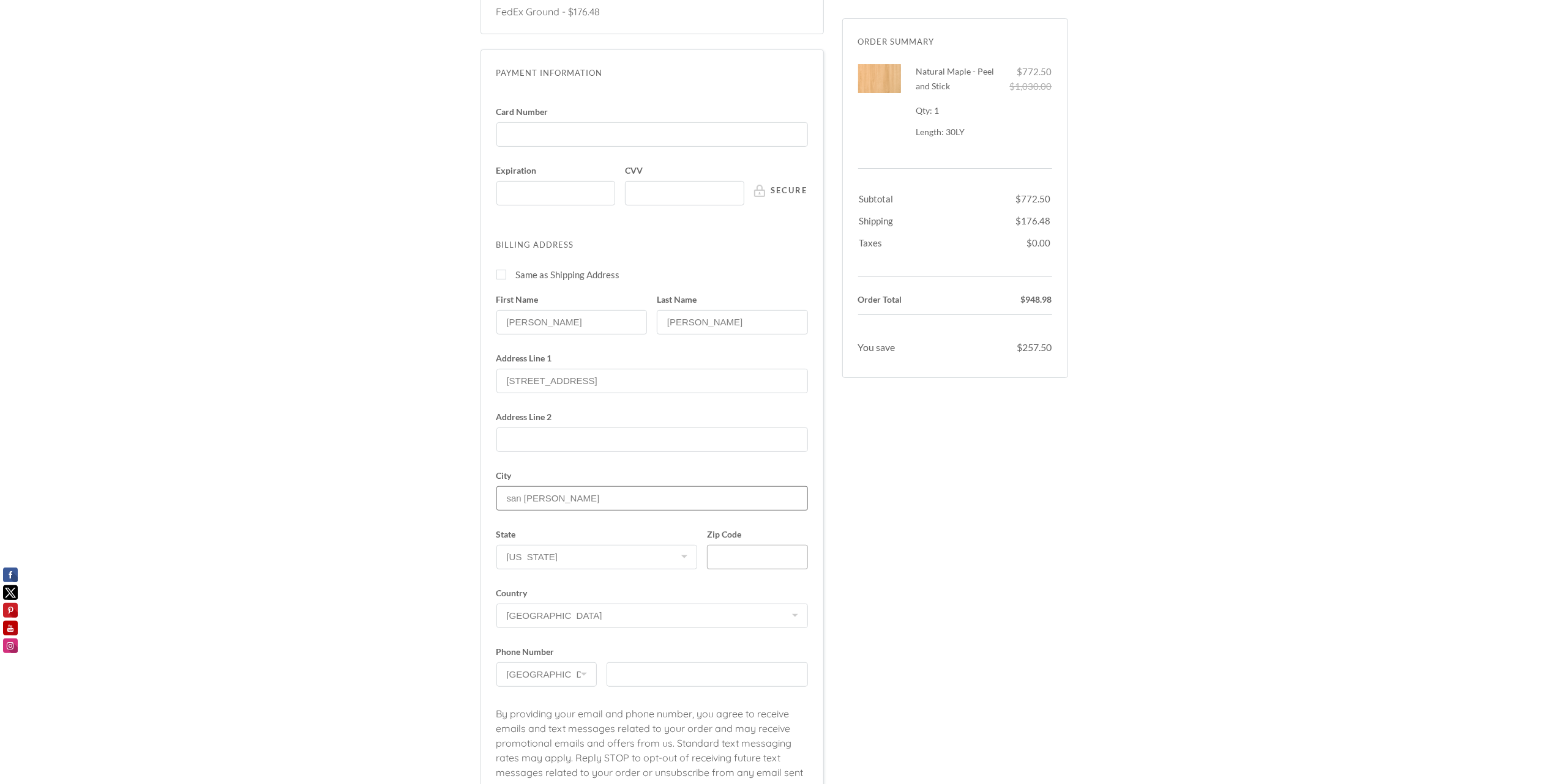
type input "san jose"
click at [731, 546] on input "Zip Code" at bounding box center [757, 557] width 101 height 24
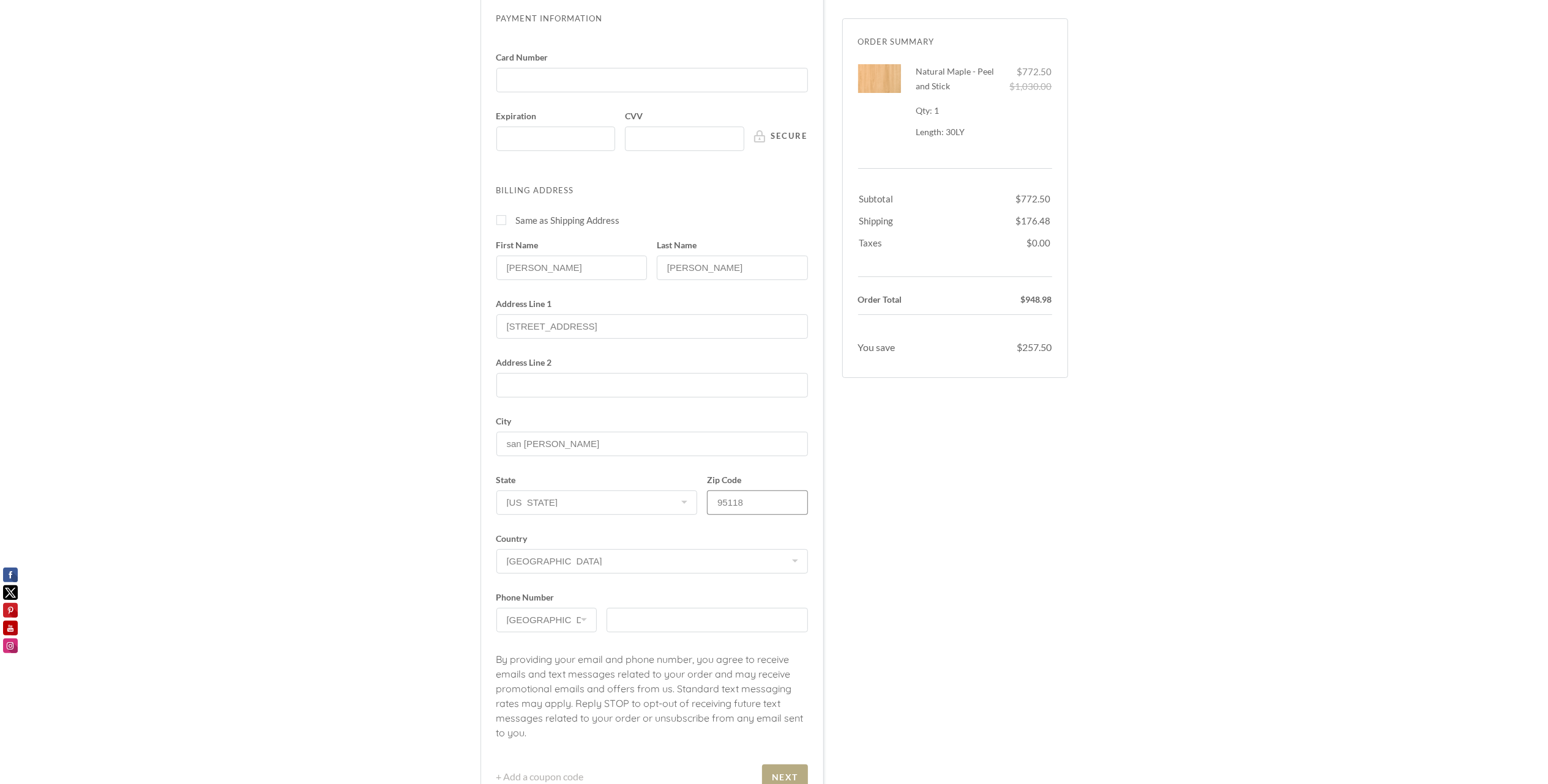
scroll to position [407, 0]
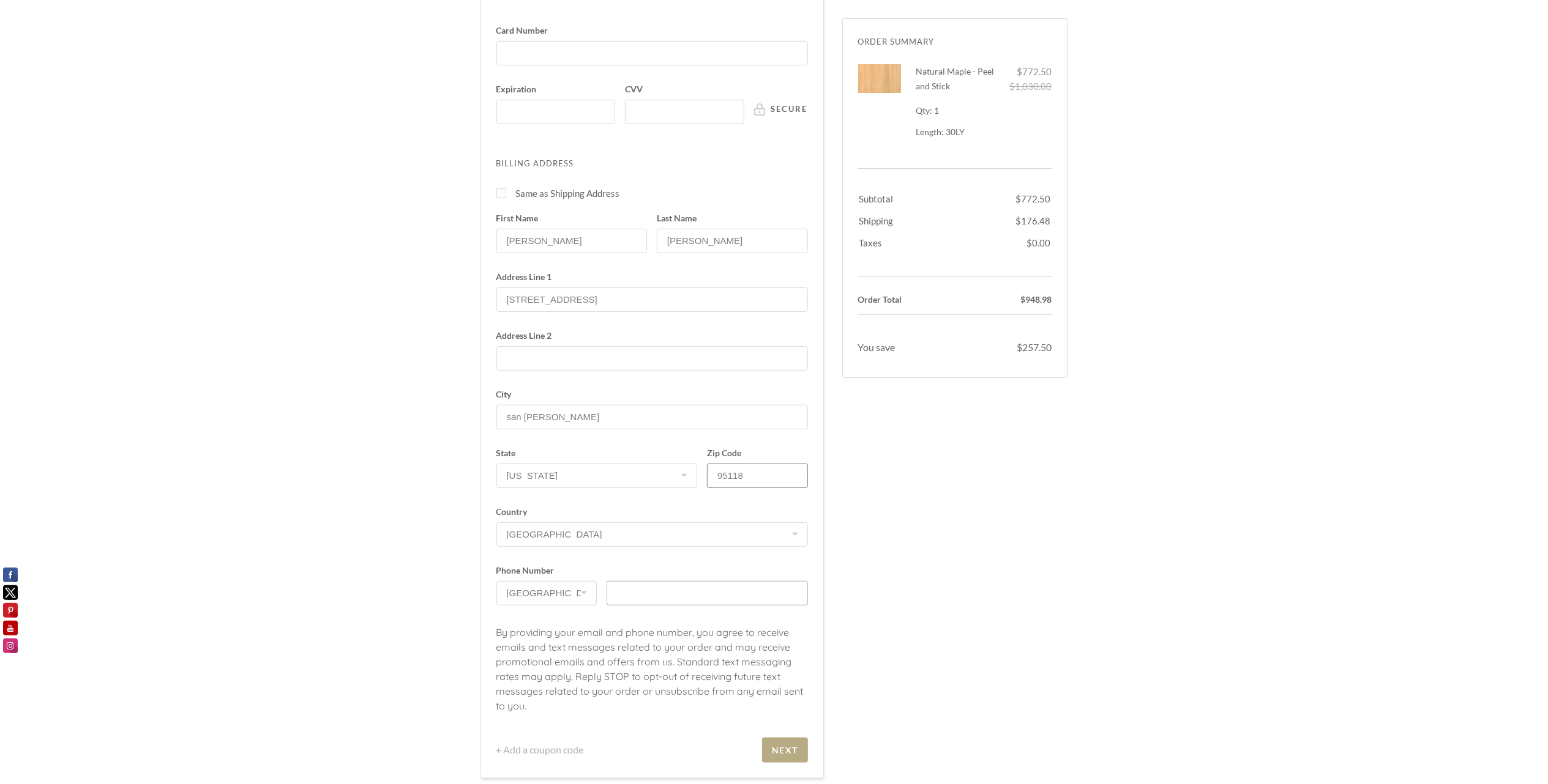
type input "95118"
click at [637, 581] on input "text" at bounding box center [707, 593] width 201 height 24
type input "14085100796"
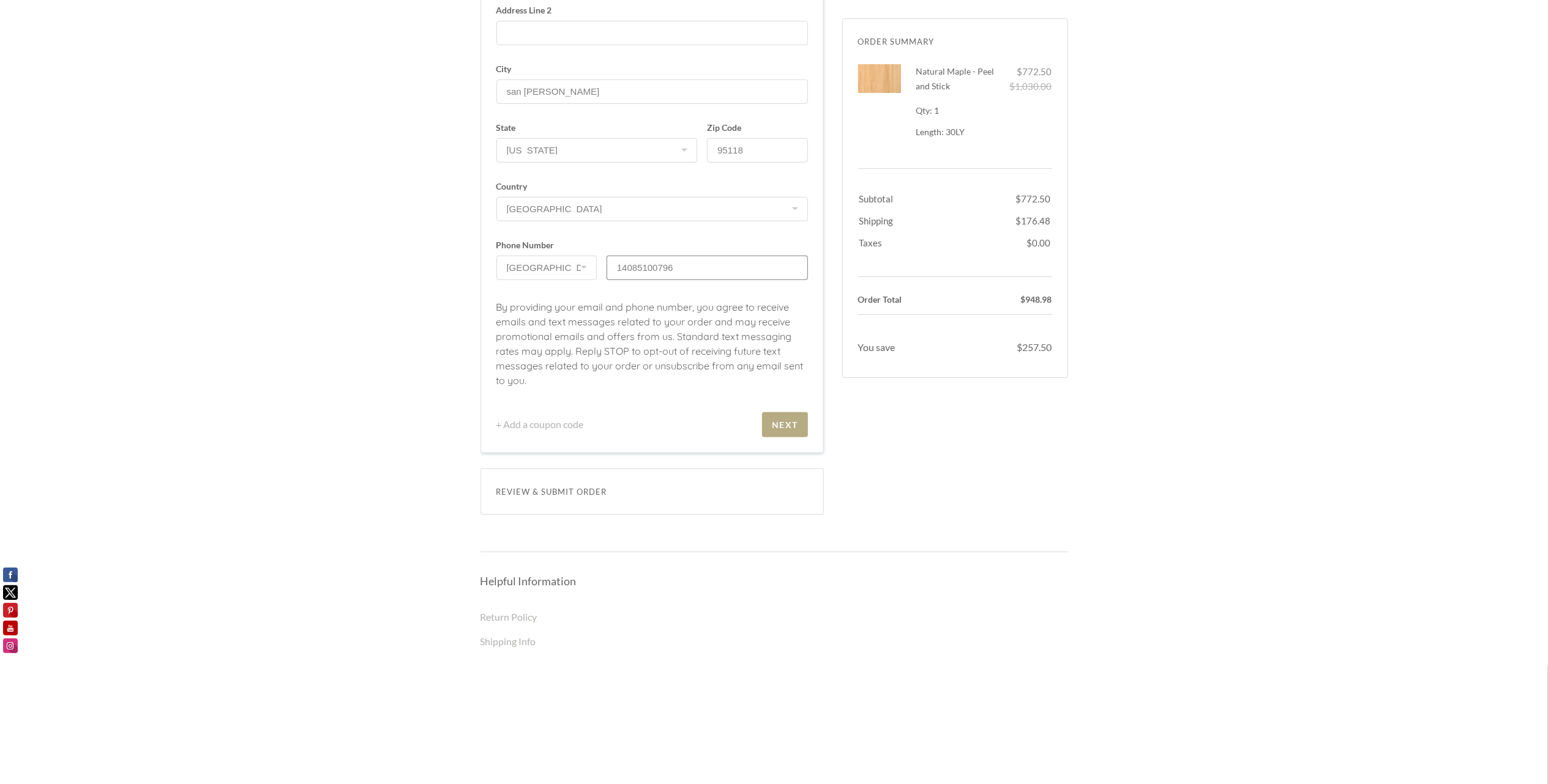
scroll to position [734, 0]
click at [794, 418] on div "Next" at bounding box center [785, 424] width 26 height 10
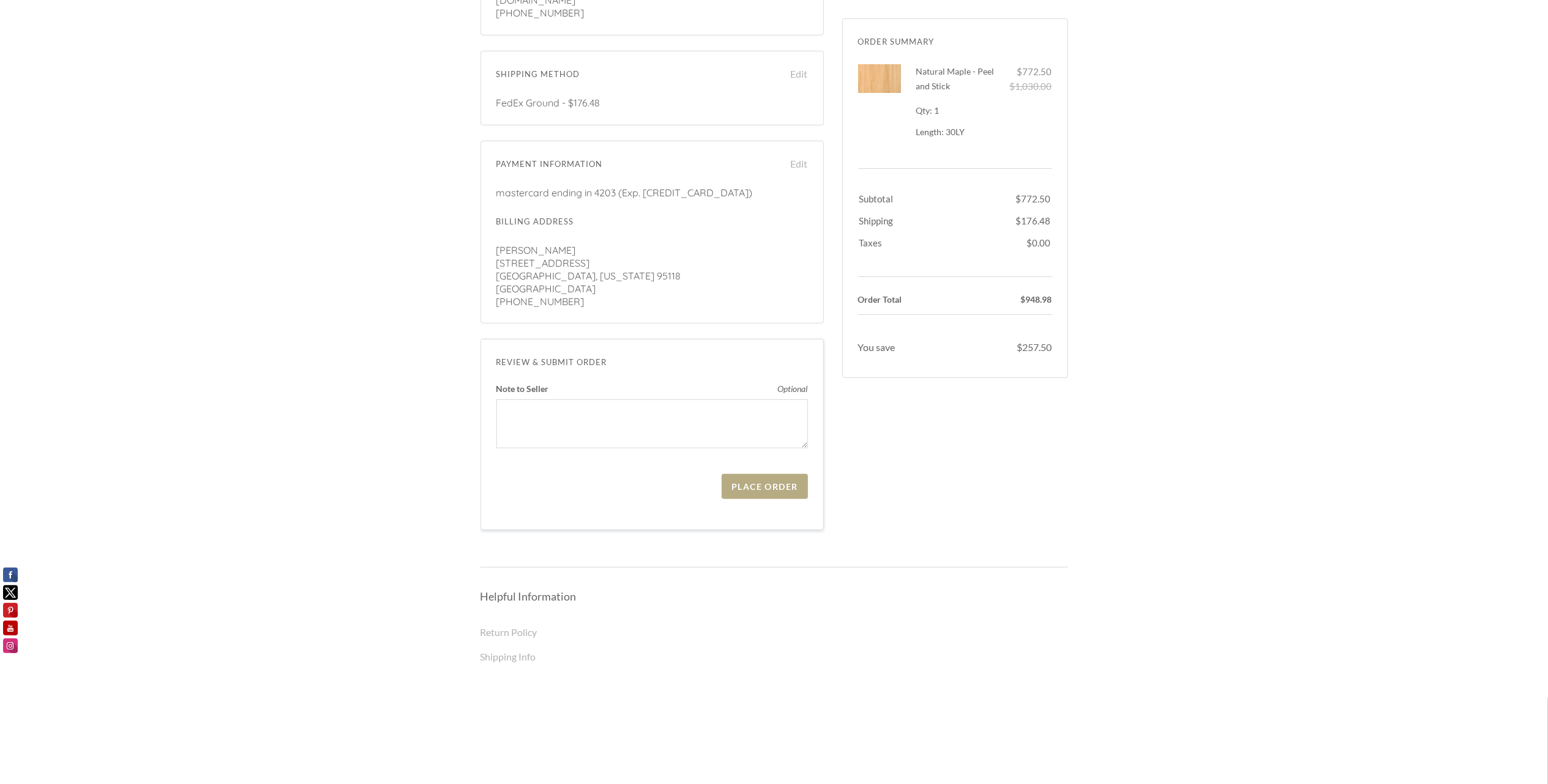
scroll to position [245, 0]
click at [757, 471] on div "Place Order" at bounding box center [764, 477] width 66 height 10
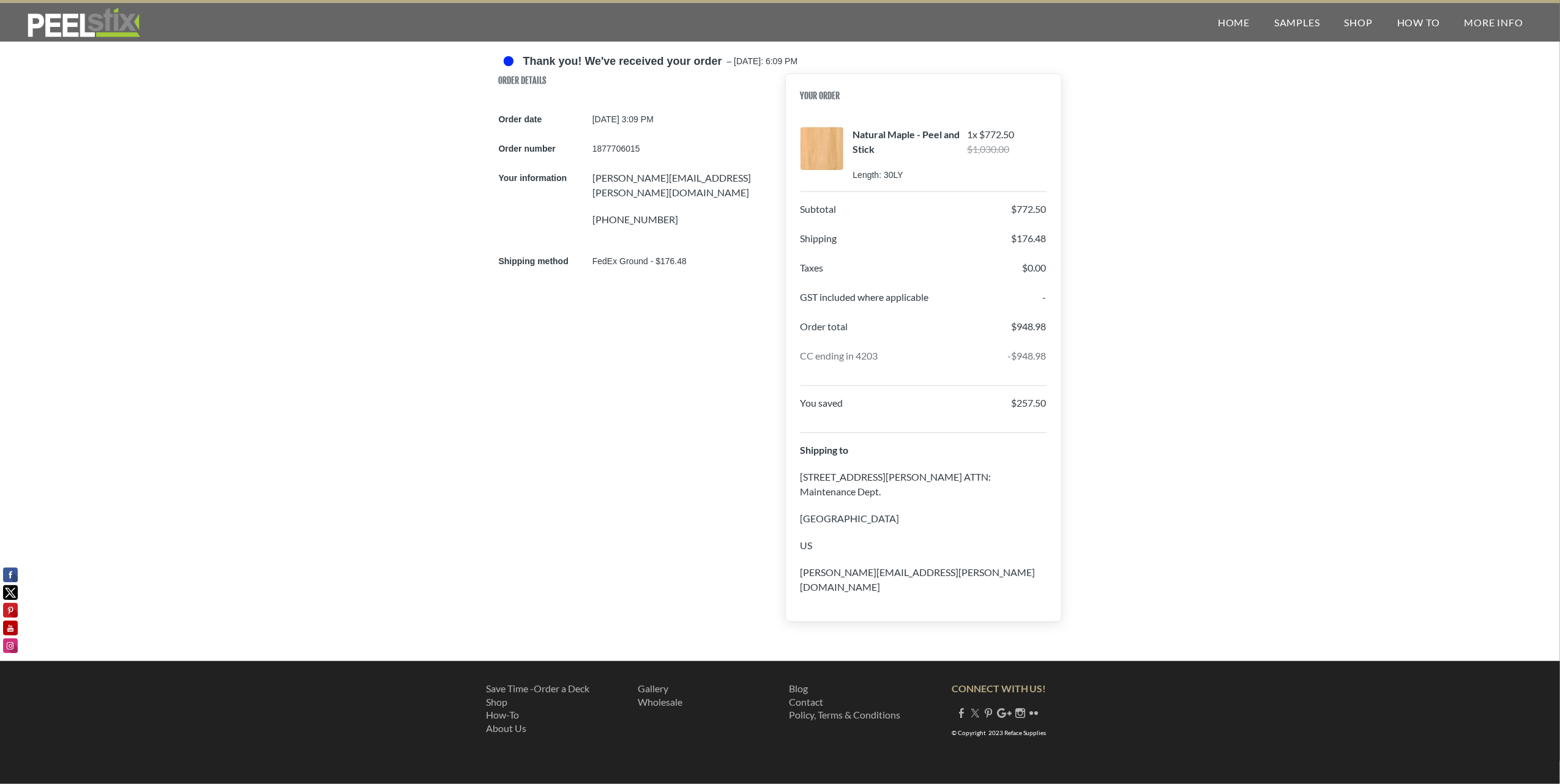
click at [924, 264] on div "Taxes $0.00" at bounding box center [923, 274] width 246 height 27
